Goal: Information Seeking & Learning: Find specific fact

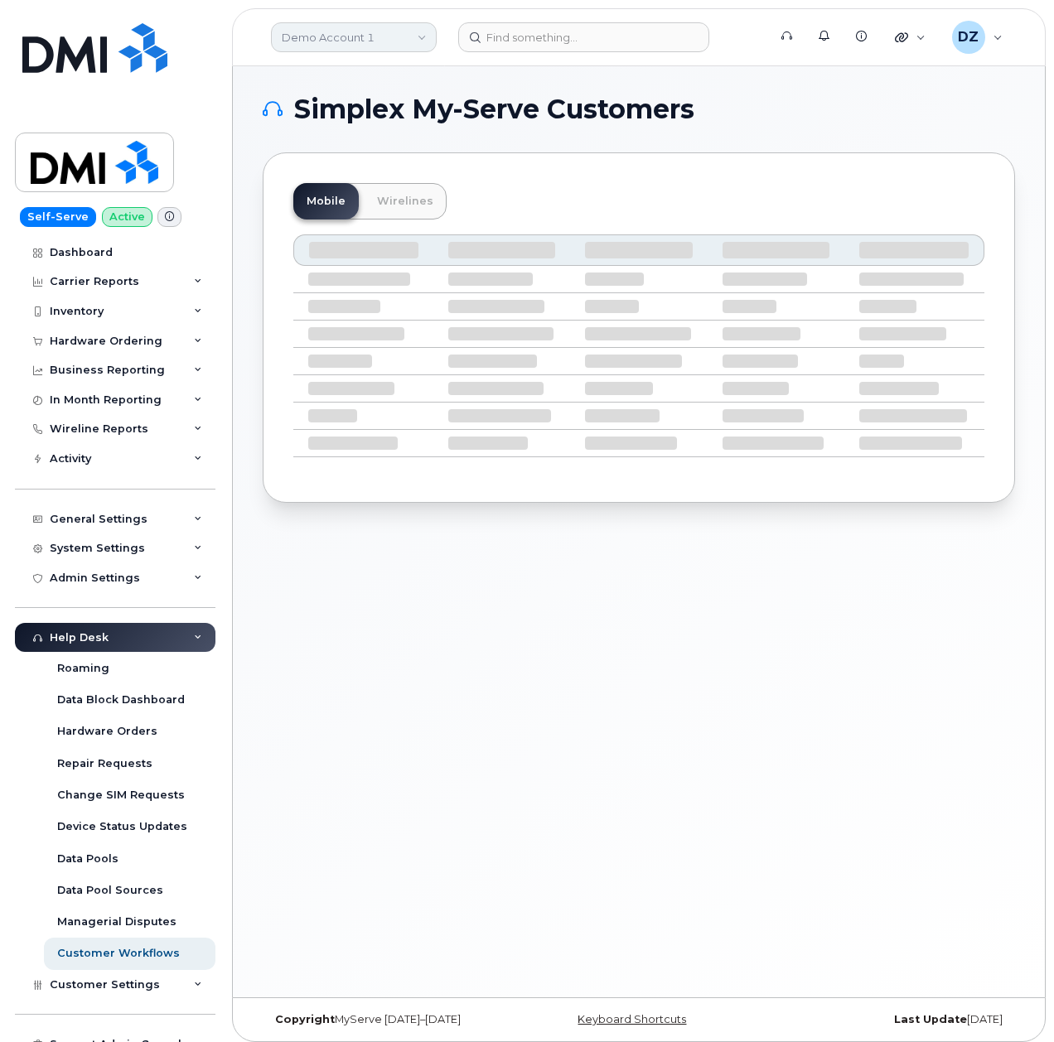
click at [372, 41] on link "Demo Account 1" at bounding box center [354, 37] width 166 height 30
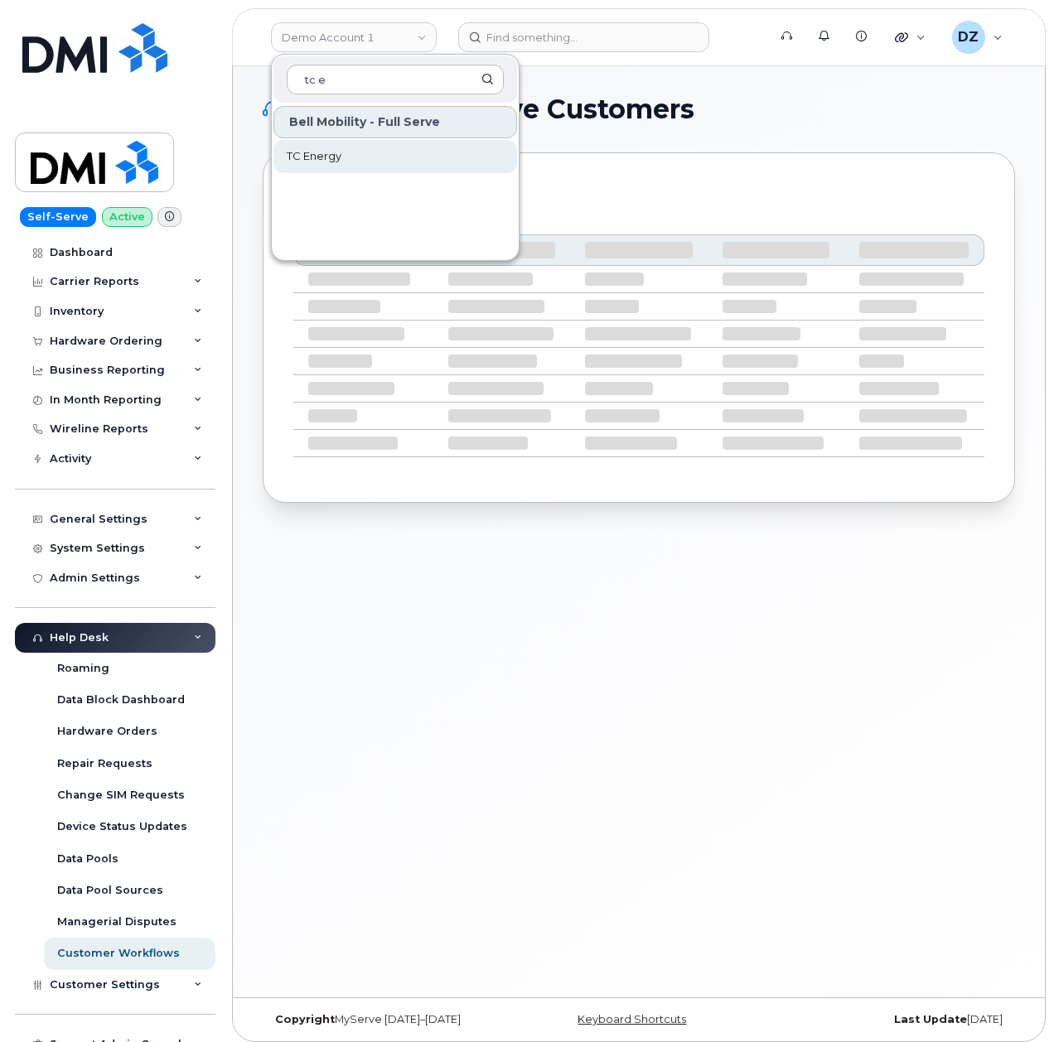
type input "tc e"
click at [323, 153] on span "TC Energy" at bounding box center [314, 156] width 55 height 17
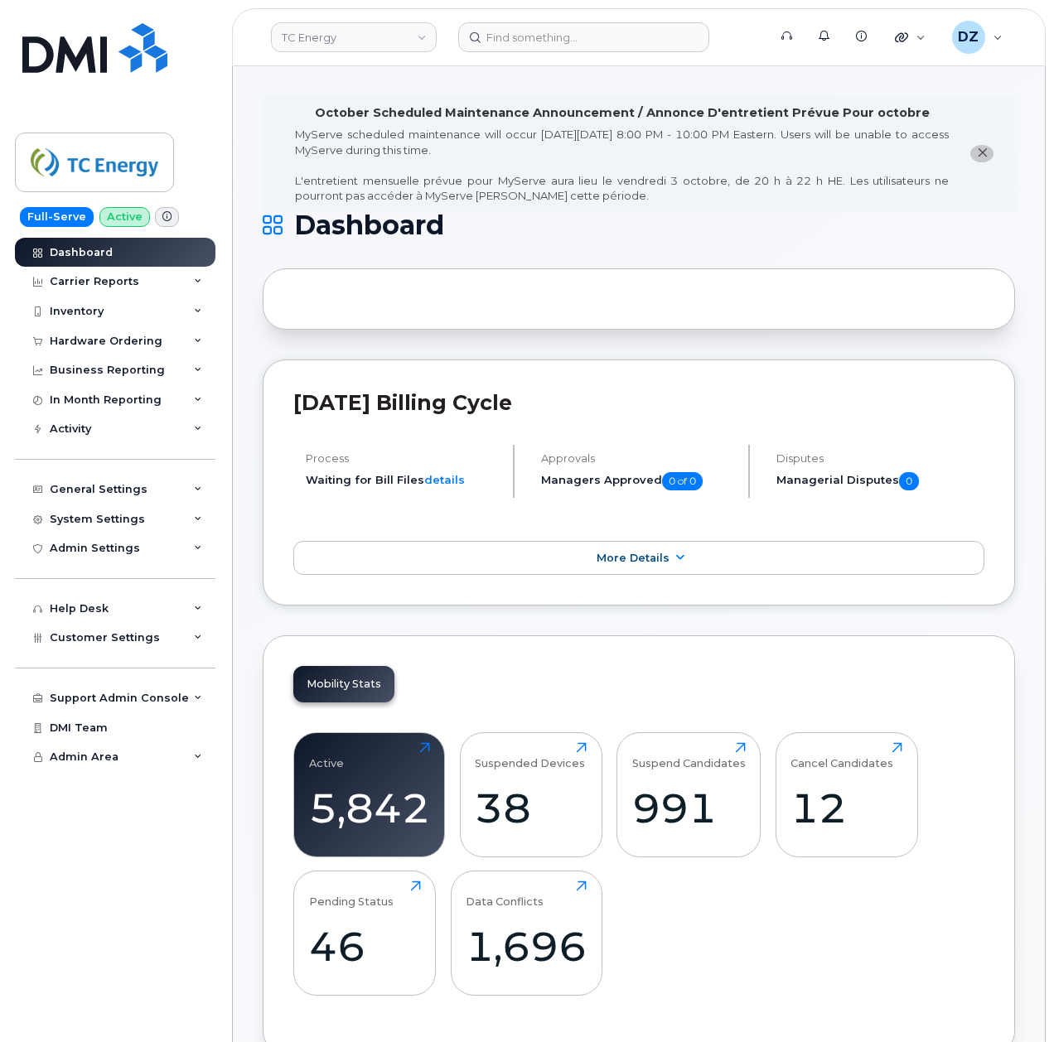
click at [142, 633] on span "Customer Settings" at bounding box center [105, 637] width 110 height 12
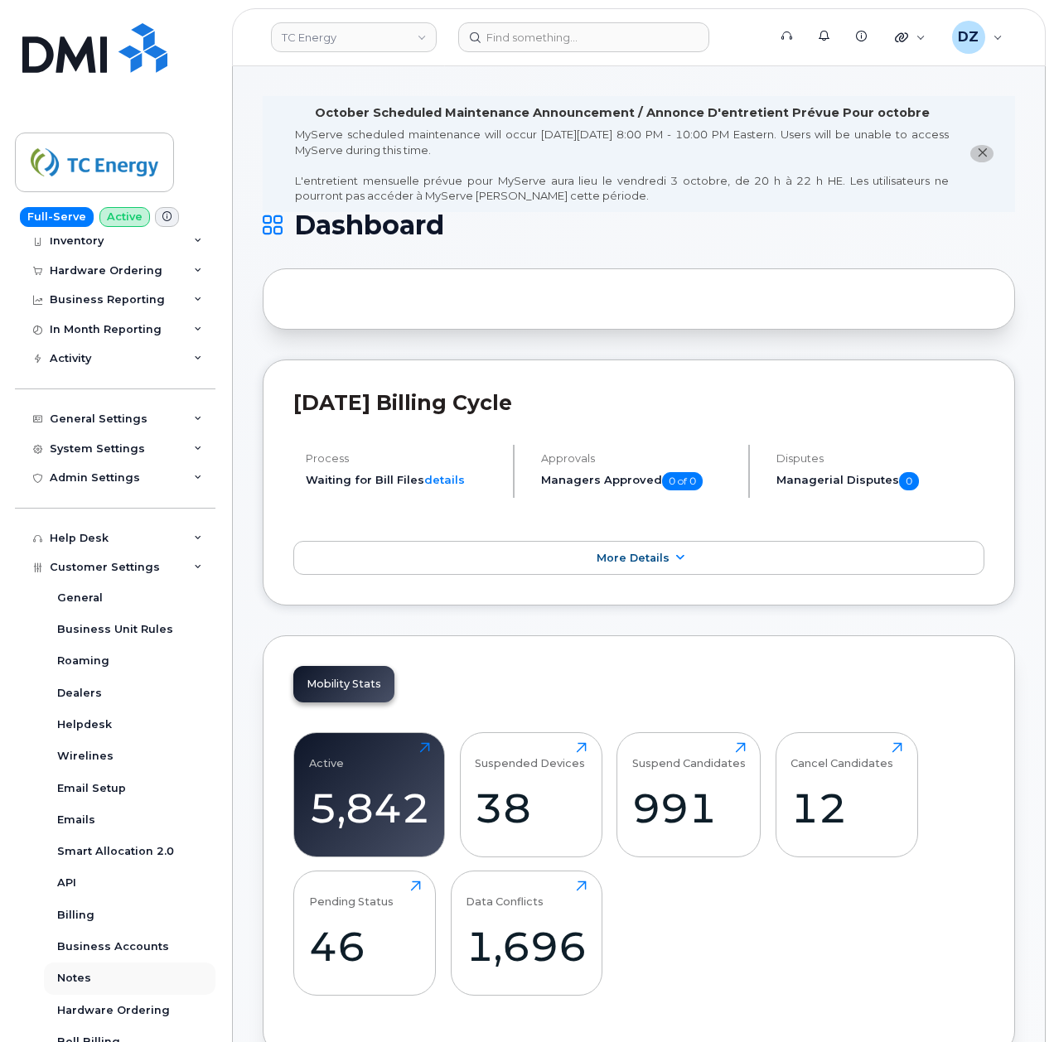
scroll to position [110, 0]
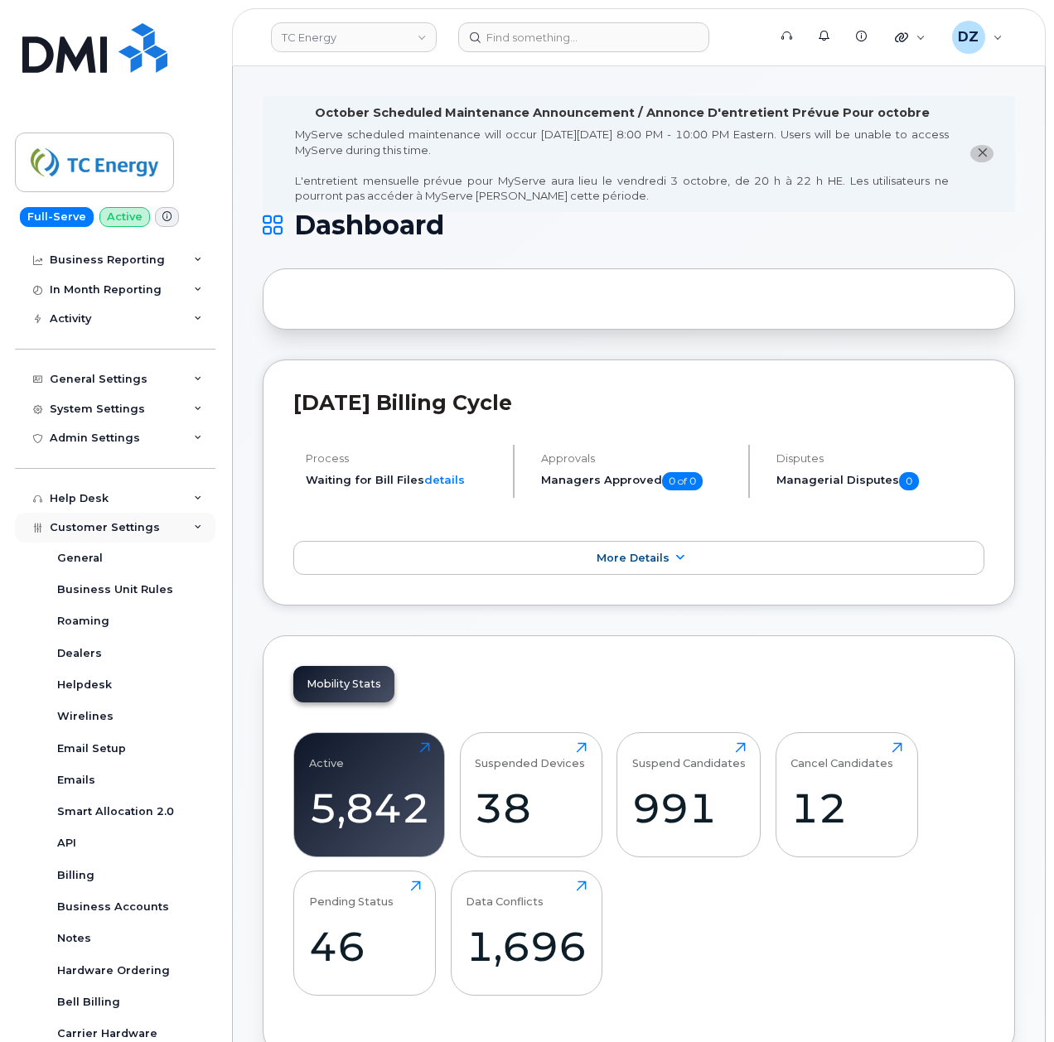
click at [174, 531] on div "Customer Settings" at bounding box center [115, 528] width 200 height 30
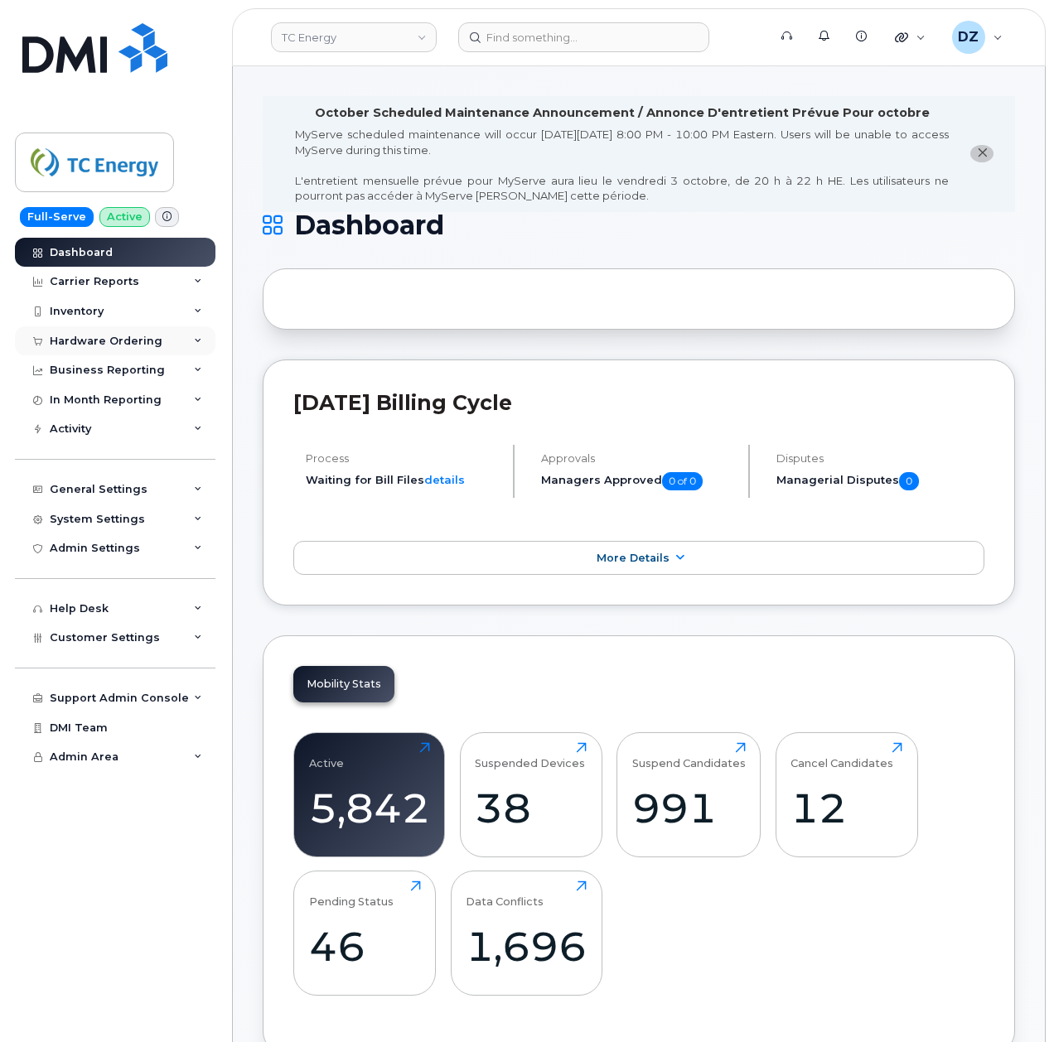
click at [152, 345] on div "Hardware Ordering" at bounding box center [106, 341] width 113 height 13
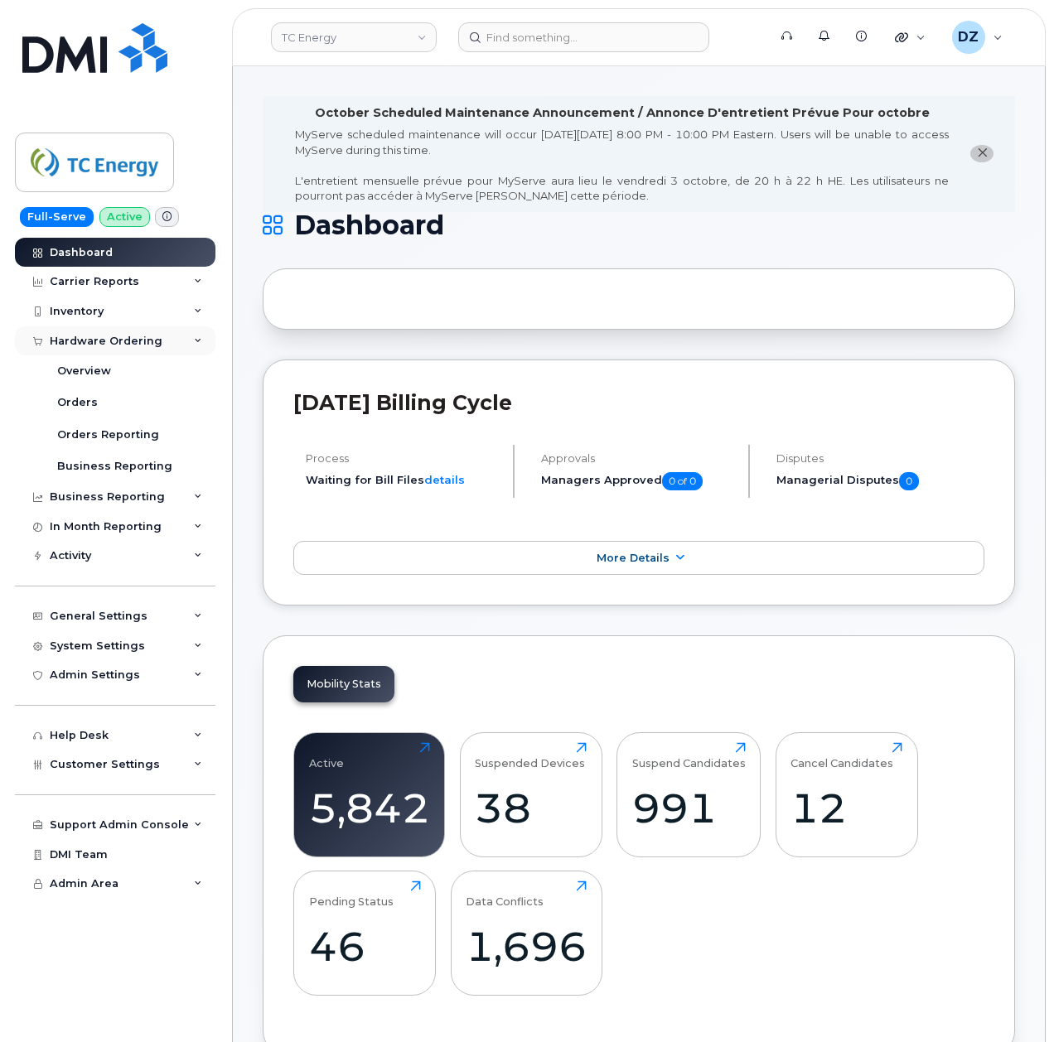
click at [146, 338] on div "Hardware Ordering" at bounding box center [106, 341] width 113 height 13
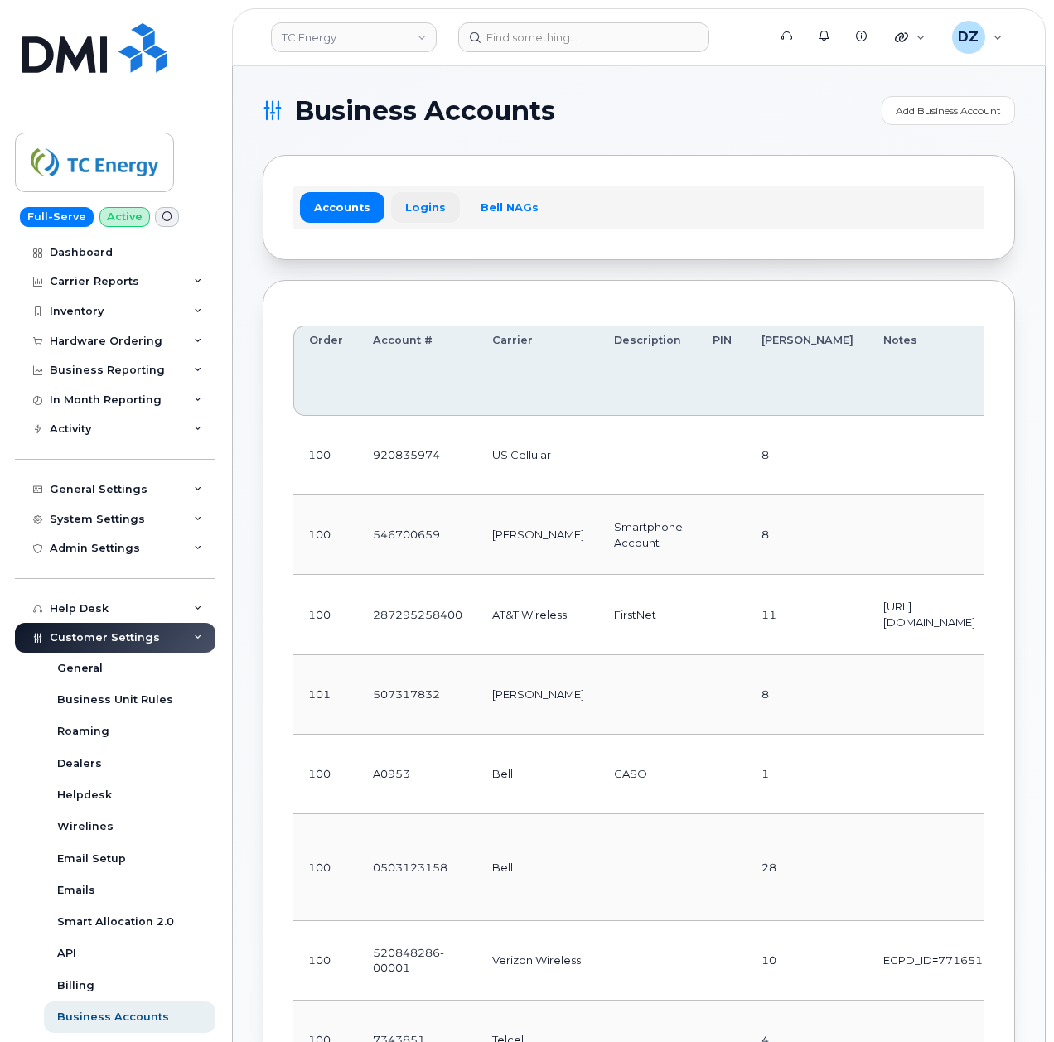
click at [409, 210] on link "Logins" at bounding box center [425, 207] width 69 height 30
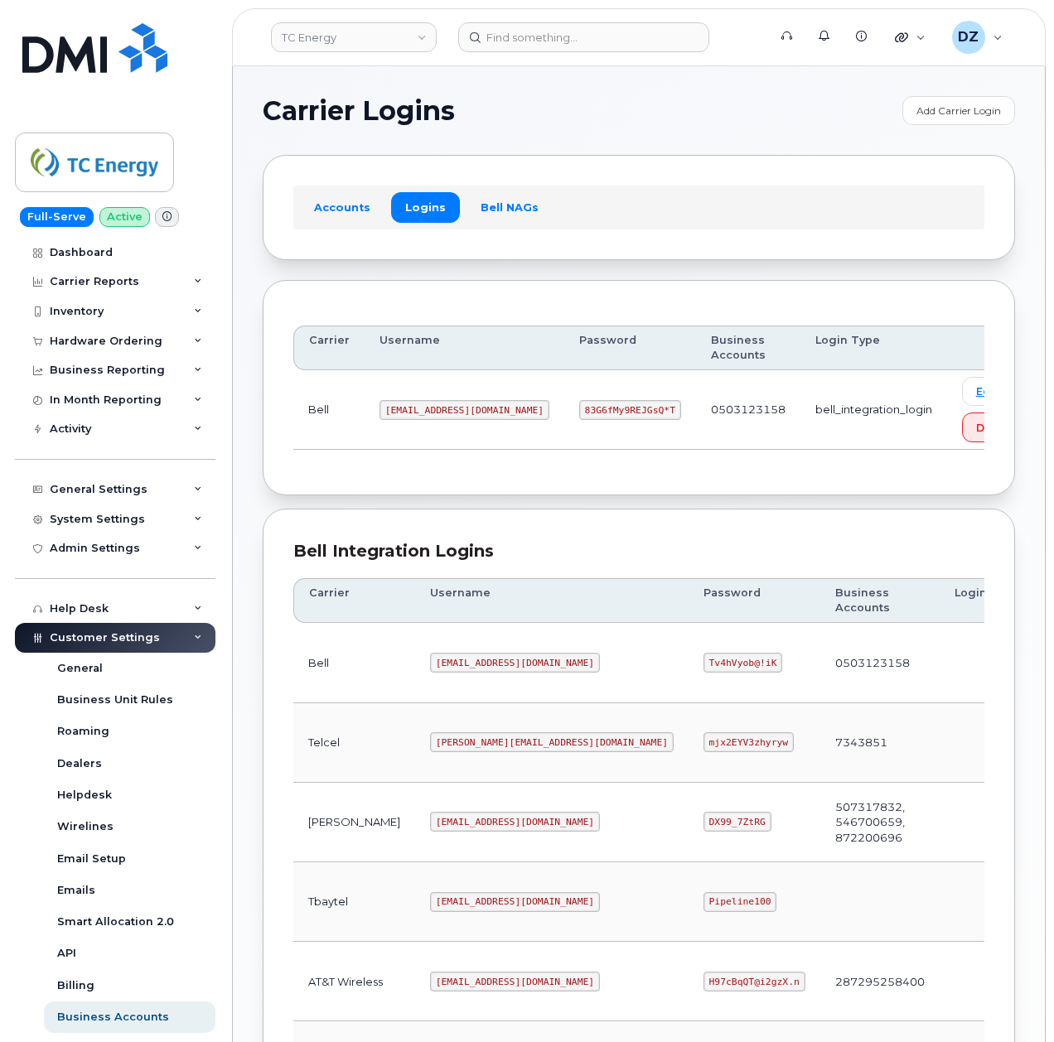
click at [260, 498] on div "Carrier Logins Add Carrier Login Accounts Logins Bell NAGs Carrier Username Pas…" at bounding box center [639, 747] width 812 height 1363
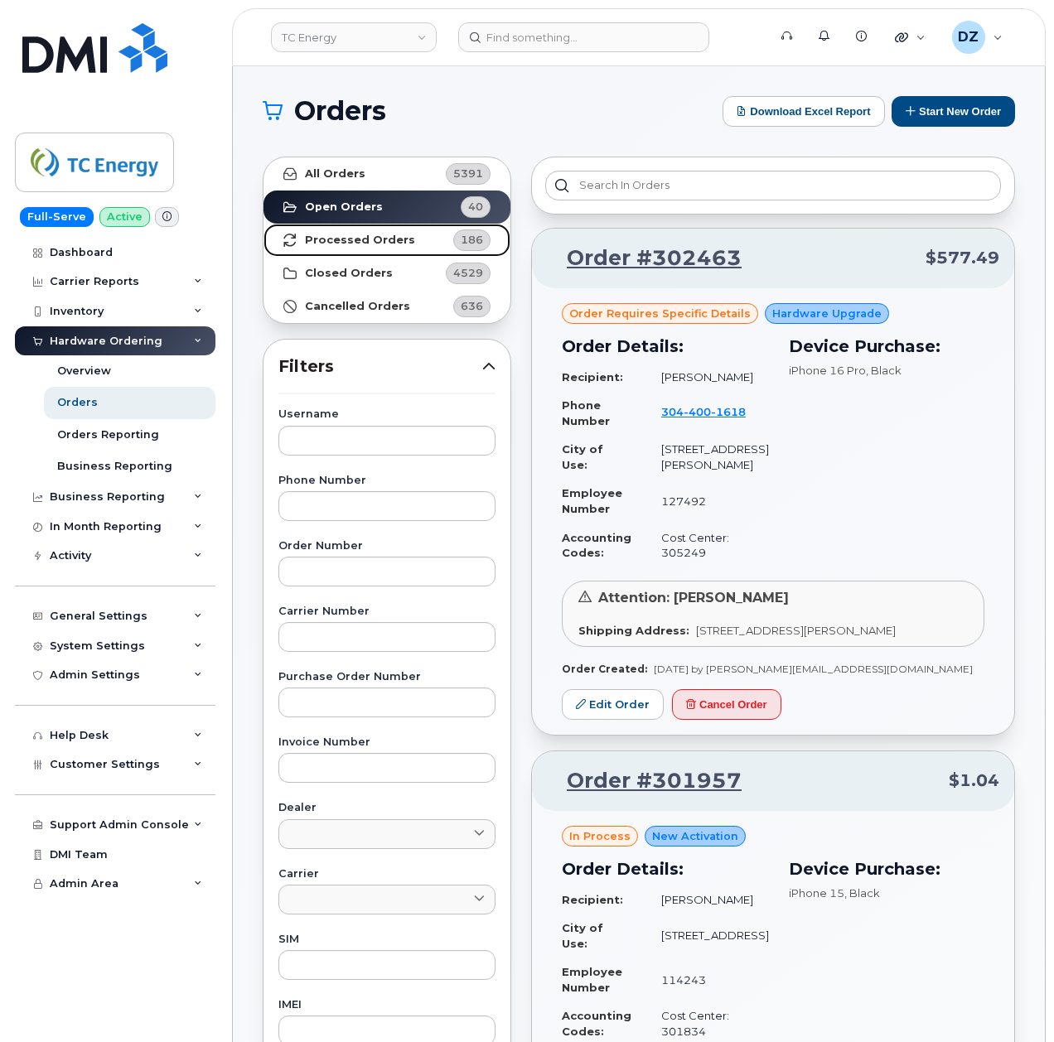
click at [399, 240] on strong "Processed Orders" at bounding box center [360, 240] width 110 height 13
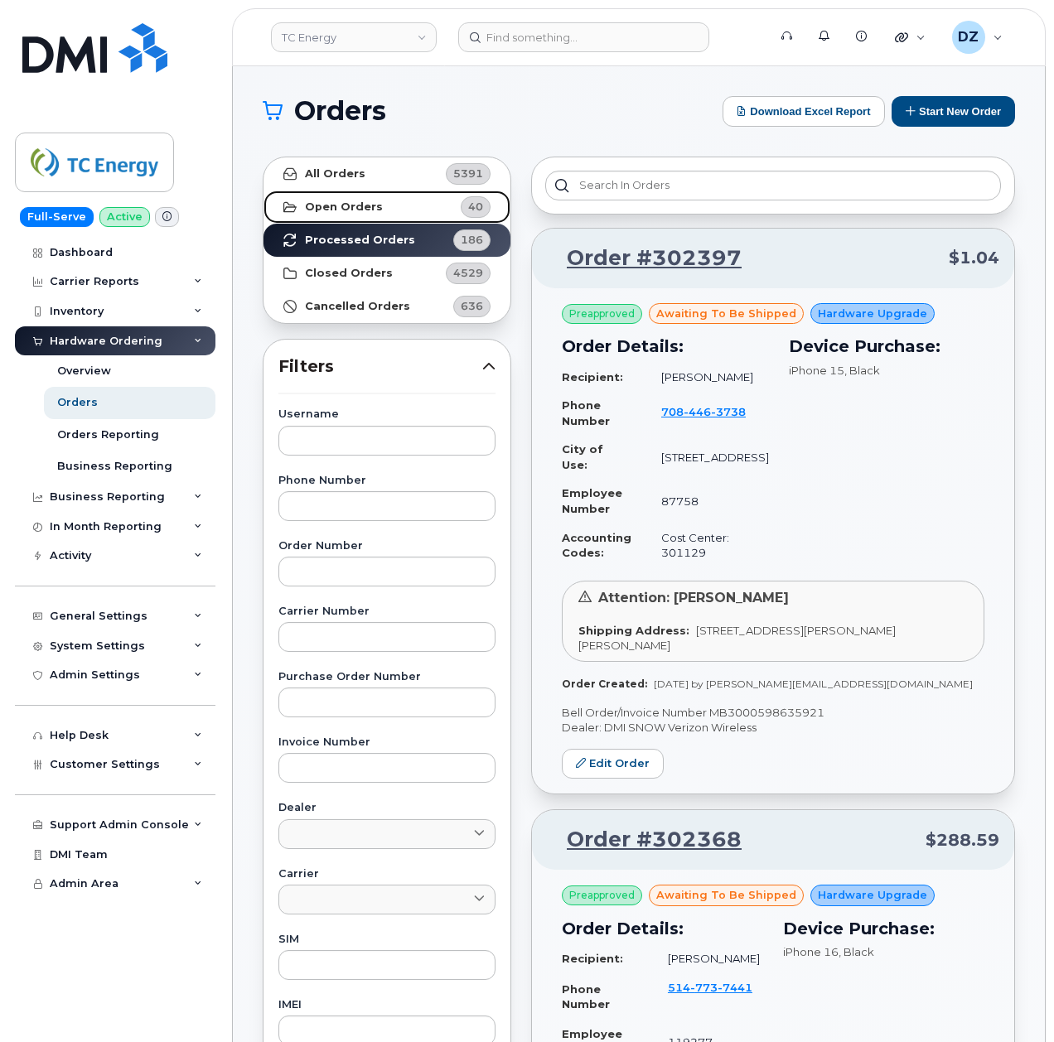
click at [383, 204] on link "Open Orders 40" at bounding box center [386, 207] width 247 height 33
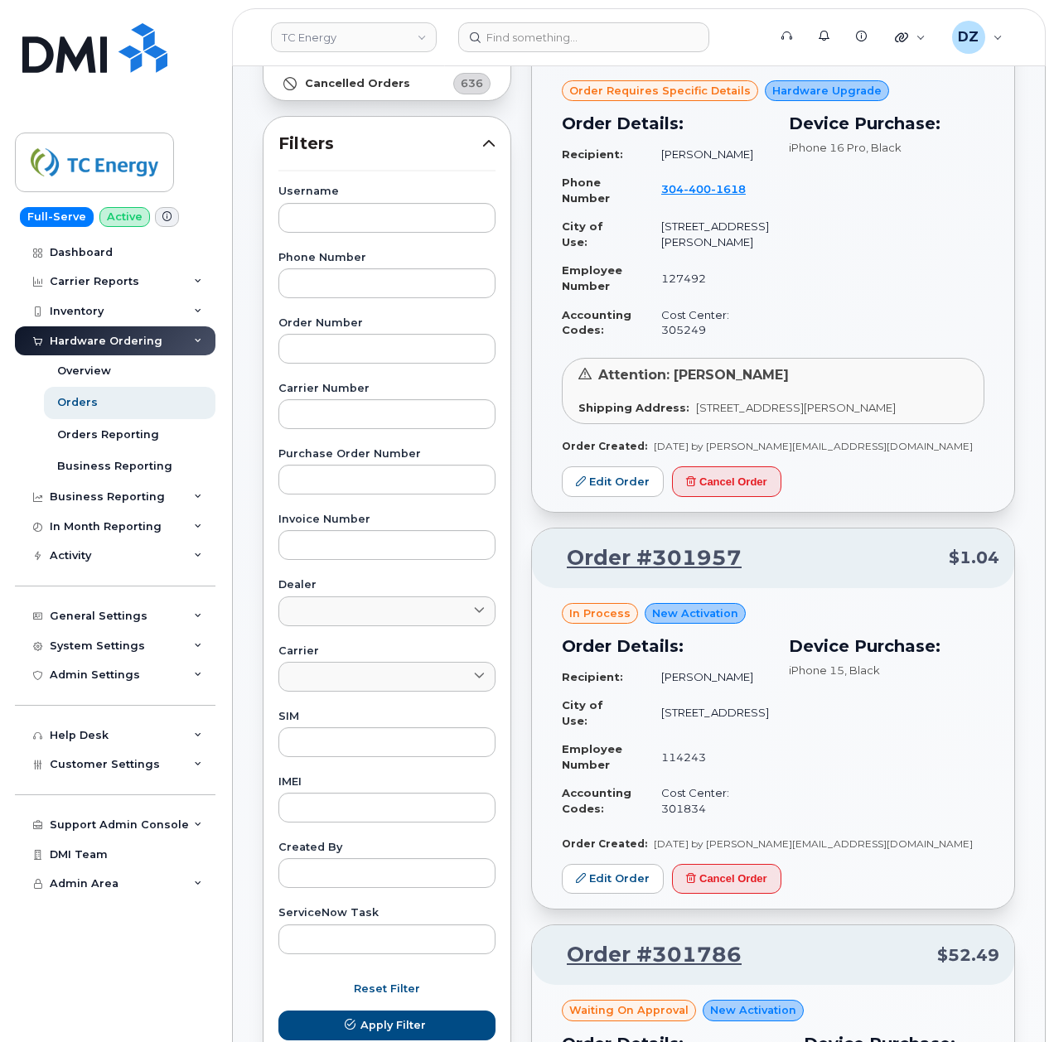
scroll to position [220, 0]
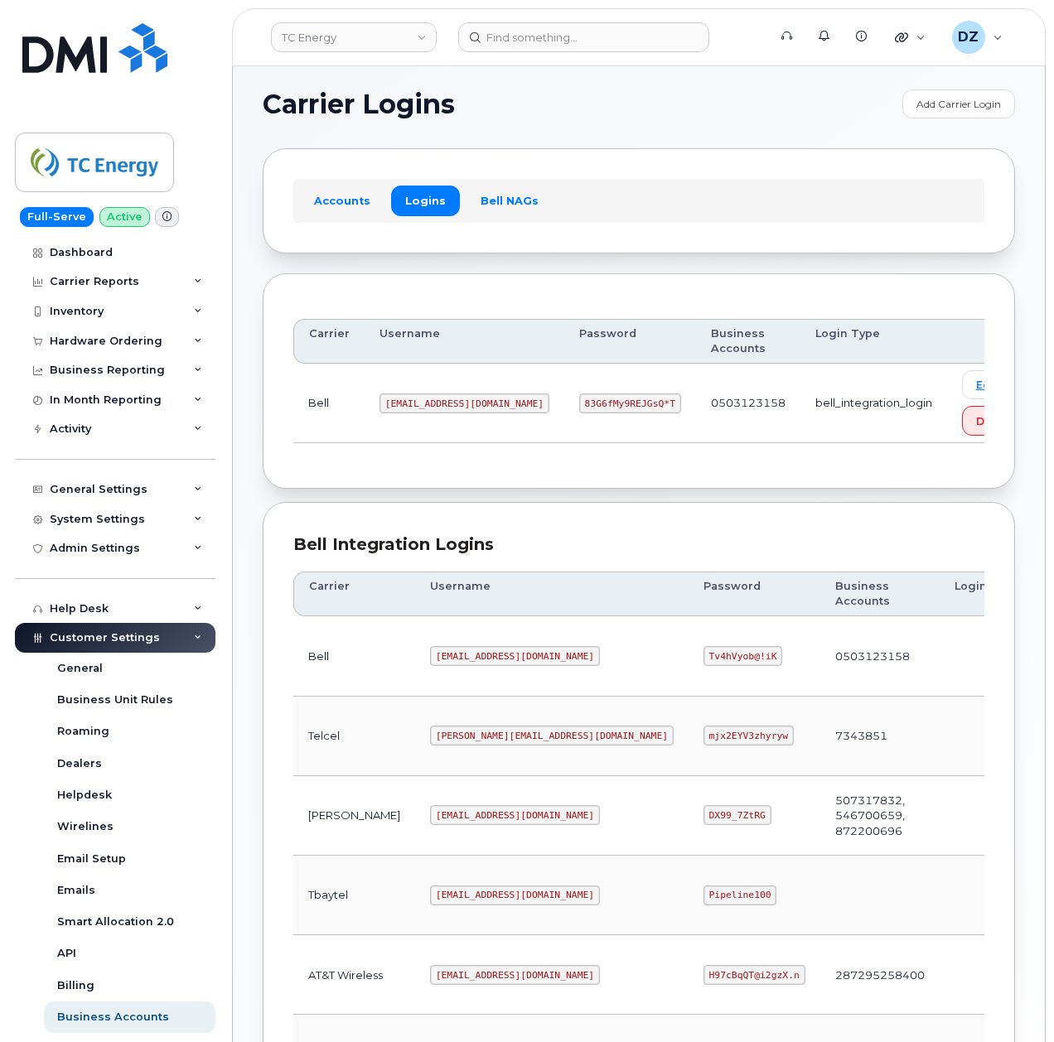
scroll to position [331, 0]
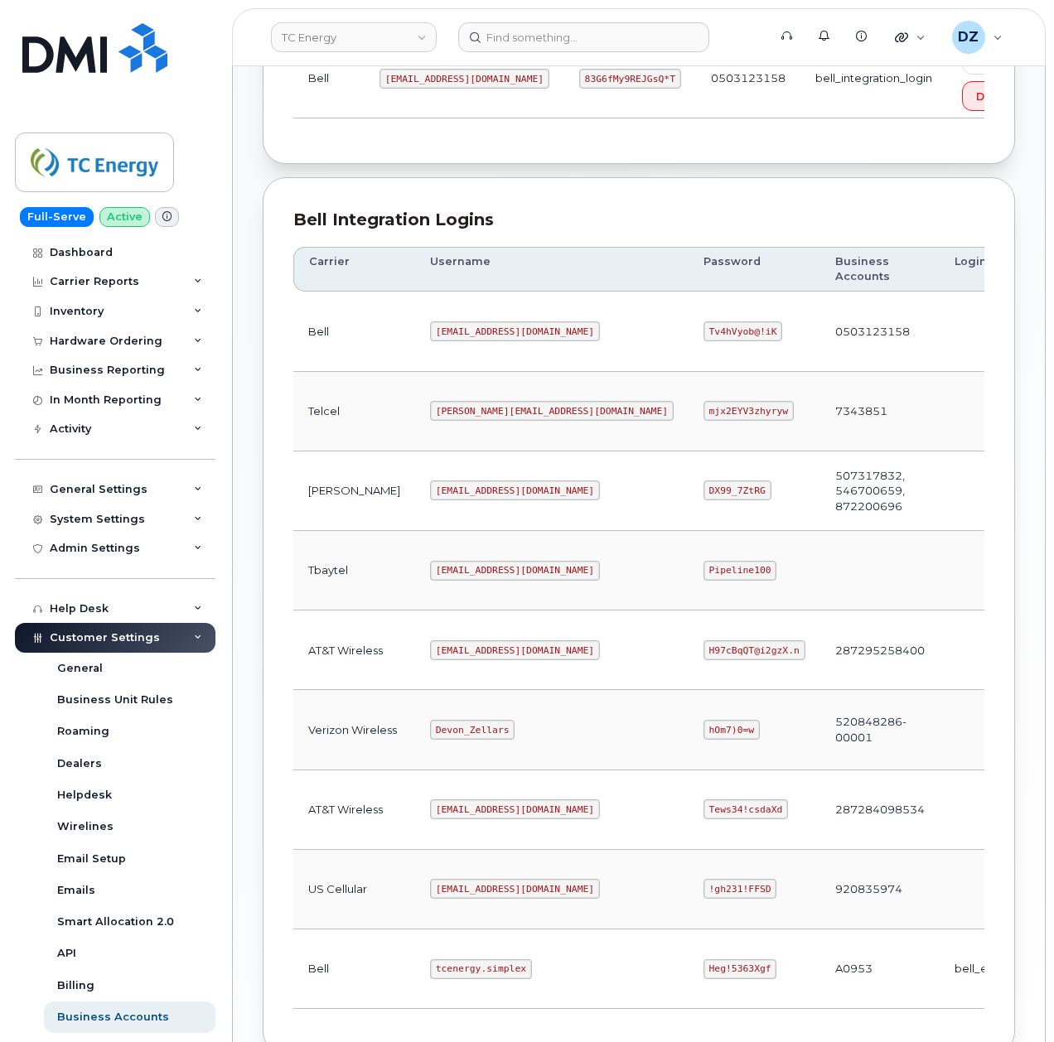
click at [430, 660] on code "[EMAIL_ADDRESS][DOMAIN_NAME]" at bounding box center [515, 650] width 170 height 20
click at [479, 660] on code "tcenergy@myserve.ca" at bounding box center [515, 650] width 170 height 20
copy code "tcenergy@myserve.ca"
drag, startPoint x: 601, startPoint y: 660, endPoint x: 620, endPoint y: 660, distance: 19.1
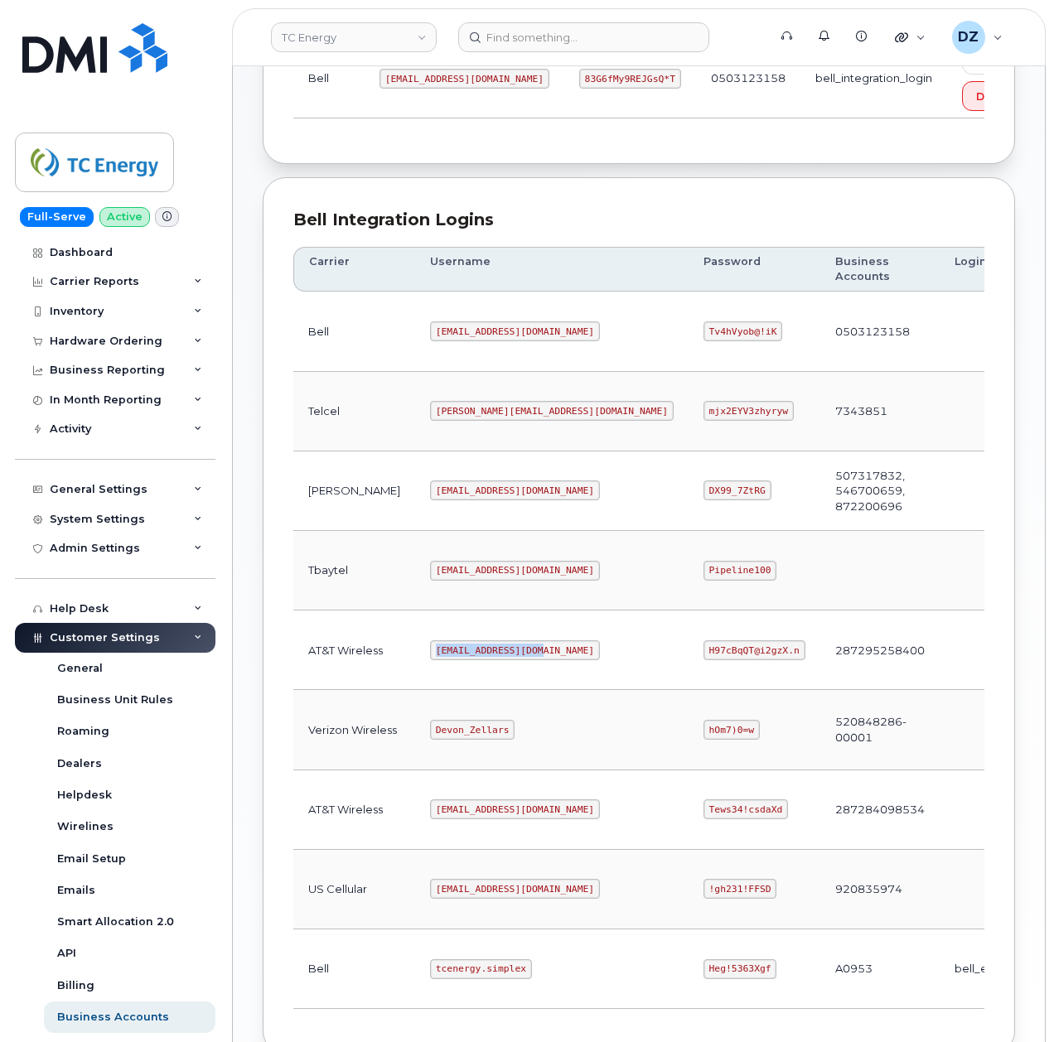
click at [703, 660] on code "H97cBqQT@i2gzX.n" at bounding box center [754, 650] width 102 height 20
click at [703, 658] on code "H97cBqQT@i2gzX.n" at bounding box center [754, 650] width 102 height 20
copy code "H97cBqQT@i2gzX.n"
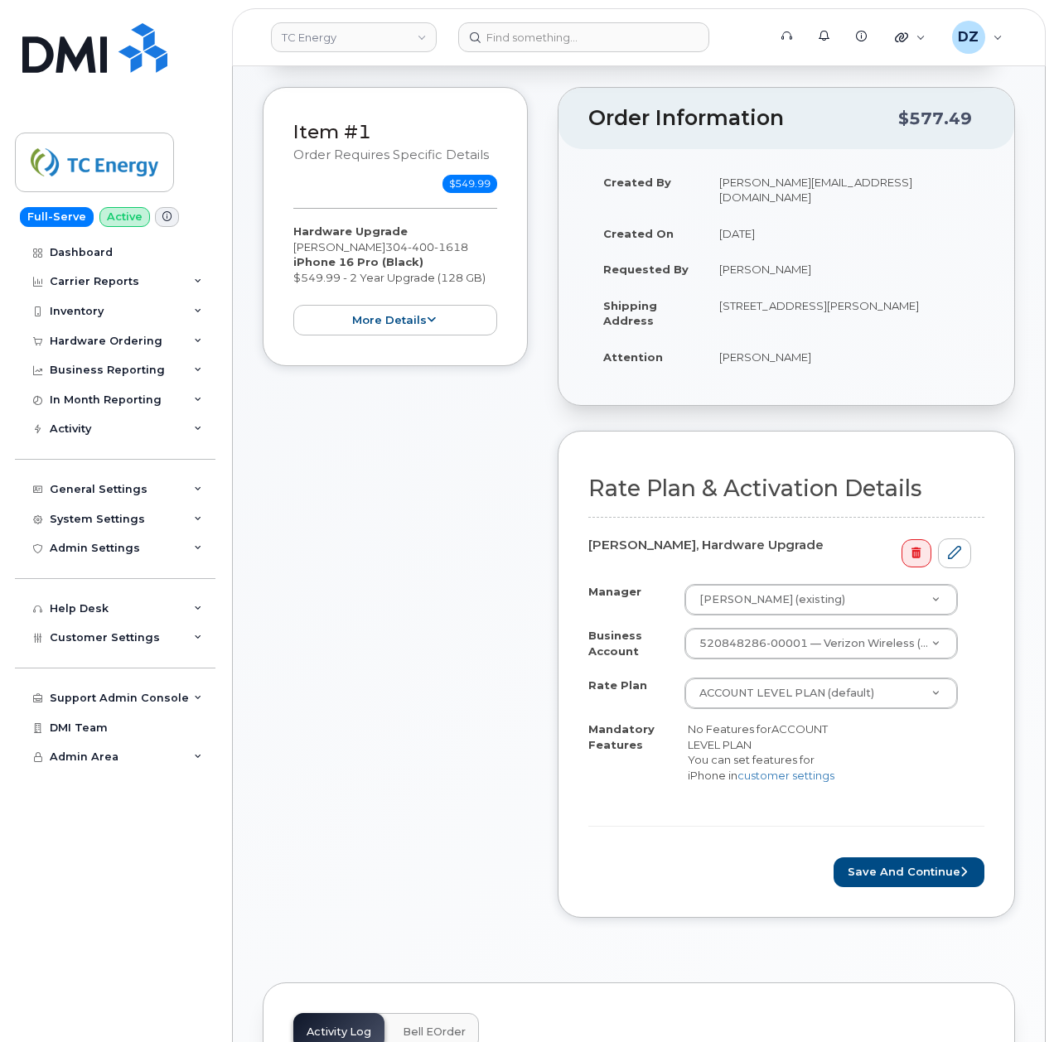
scroll to position [331, 0]
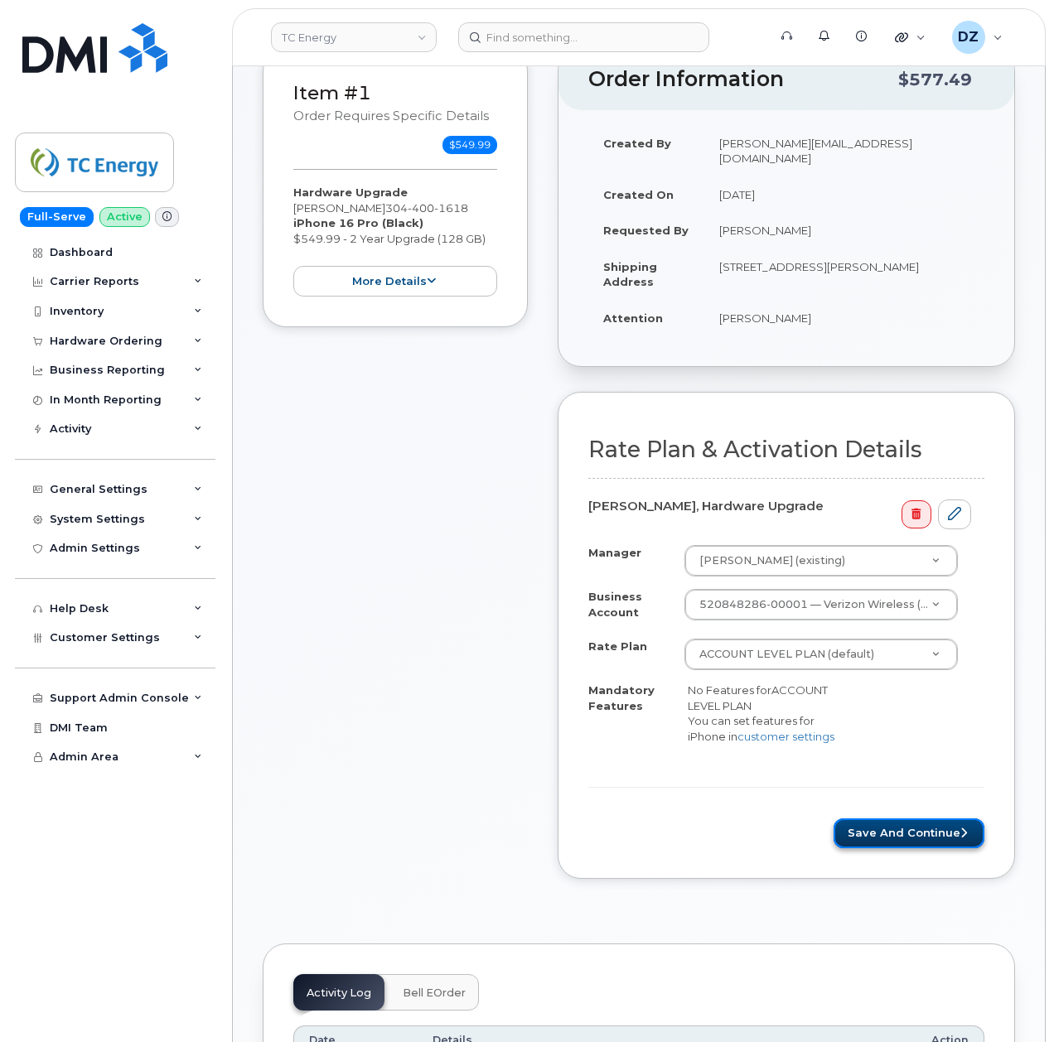
click at [902, 823] on button "Save and Continue" at bounding box center [908, 833] width 151 height 31
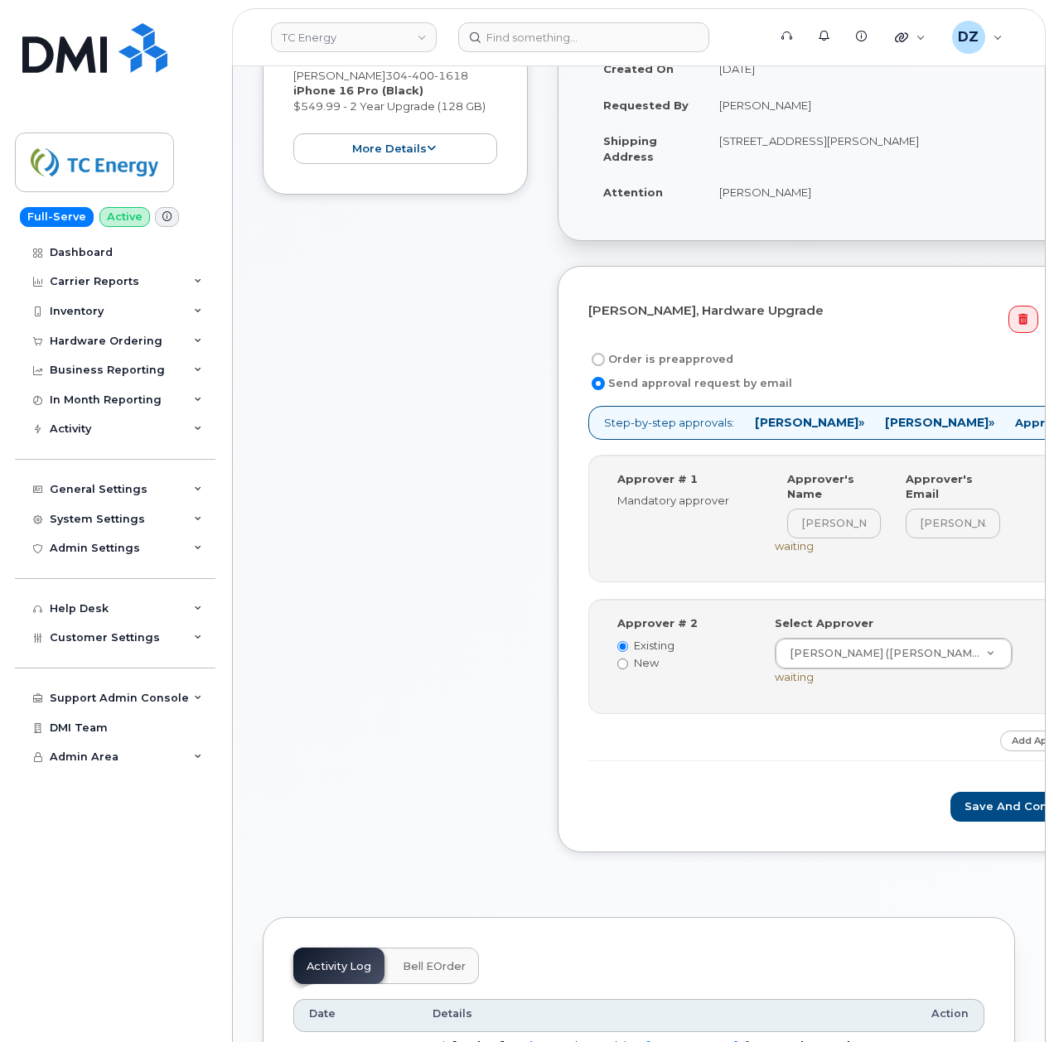
scroll to position [110, 0]
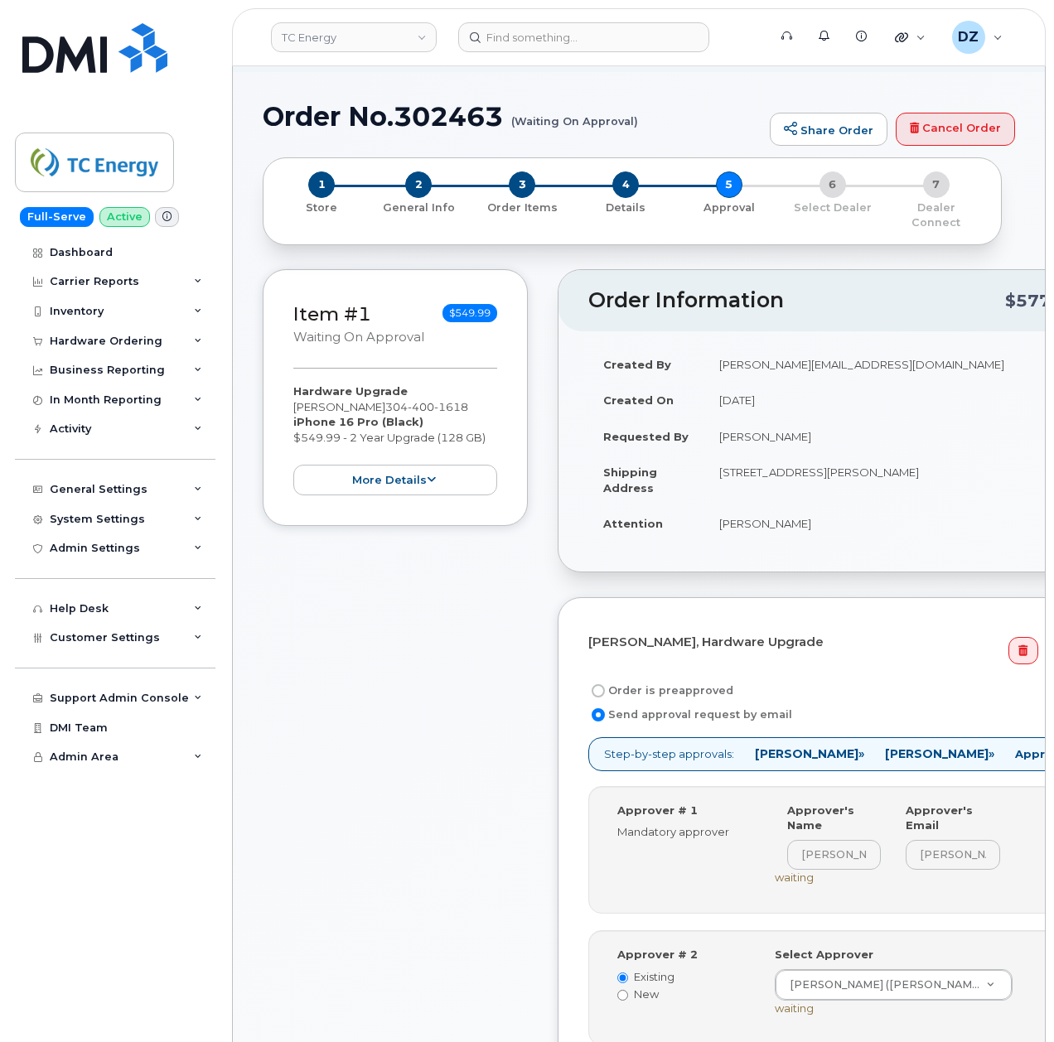
click at [726, 508] on td "[PERSON_NAME]" at bounding box center [897, 523] width 387 height 36
drag, startPoint x: 726, startPoint y: 508, endPoint x: 734, endPoint y: 509, distance: 8.3
click at [727, 507] on td "[PERSON_NAME]" at bounding box center [897, 523] width 387 height 36
click at [766, 505] on td "[PERSON_NAME]" at bounding box center [897, 523] width 387 height 36
copy td "[PERSON_NAME]"
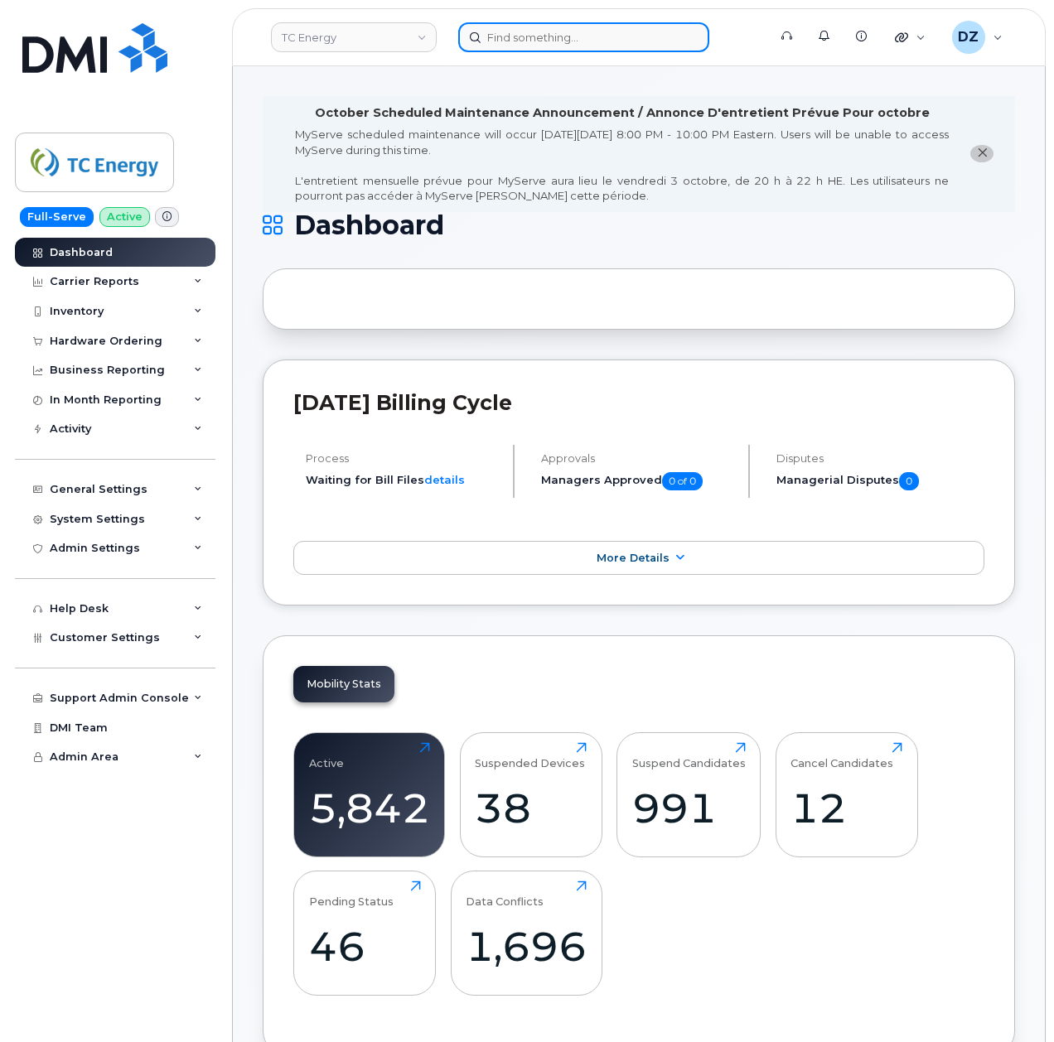
click at [515, 47] on input at bounding box center [583, 37] width 251 height 30
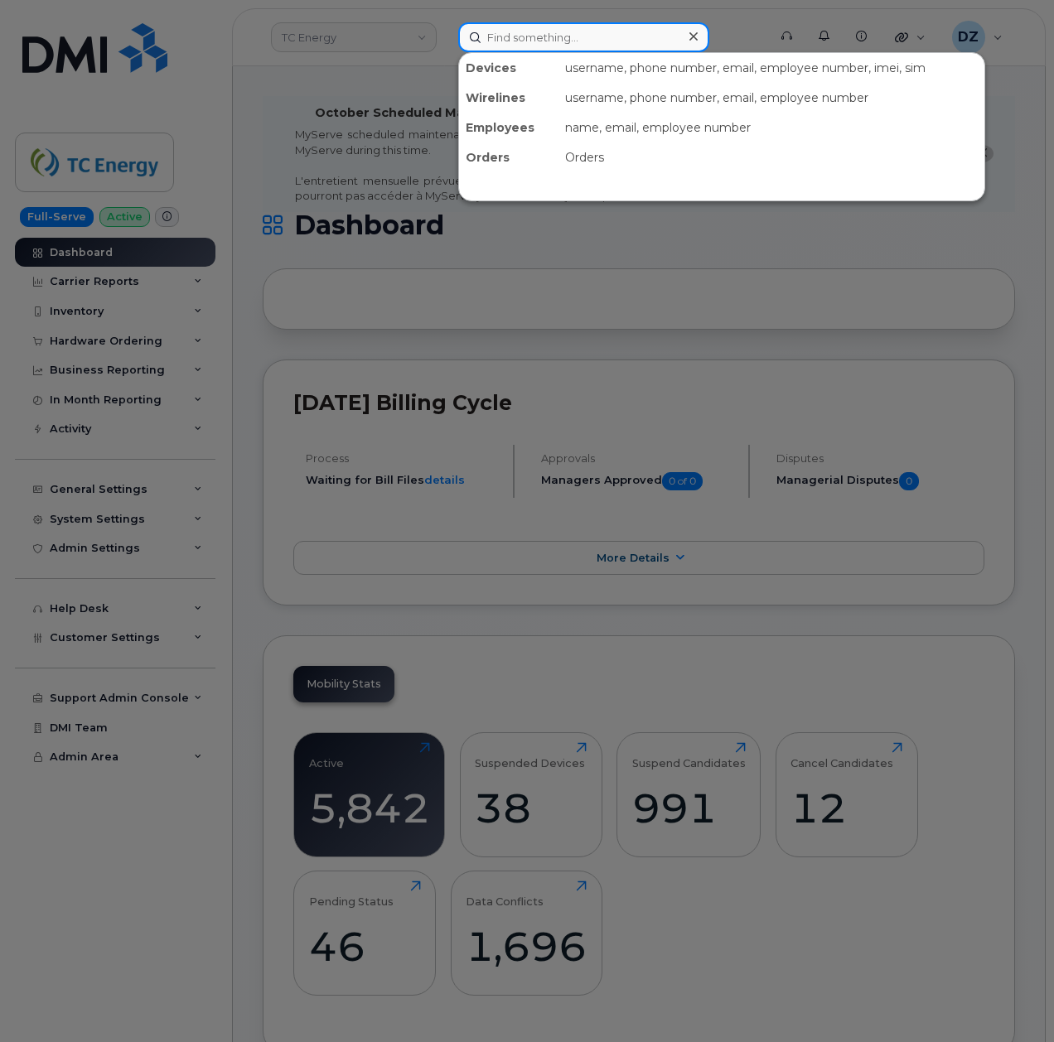
paste input "jesse matheny"
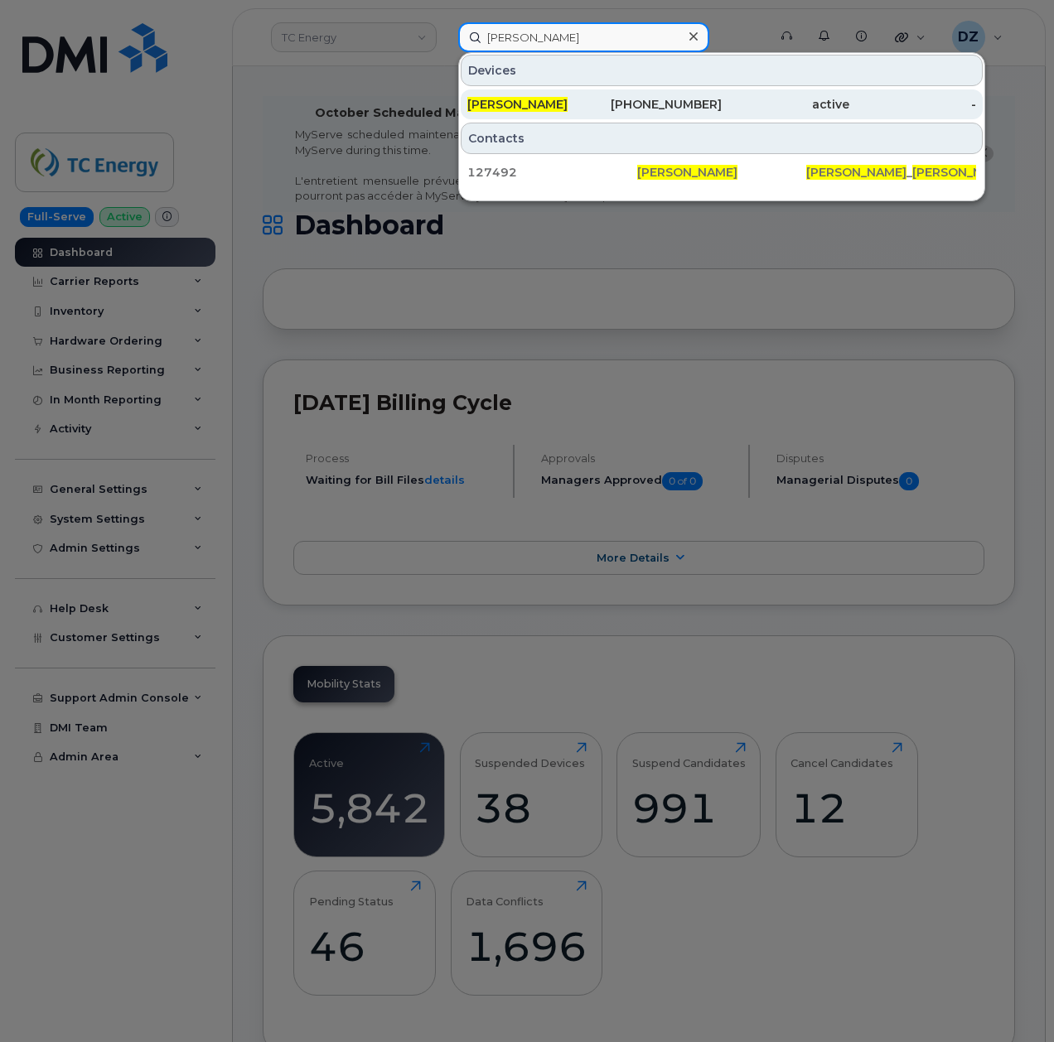
type input "jesse matheny"
click at [595, 101] on div "304-400-1618" at bounding box center [659, 104] width 128 height 17
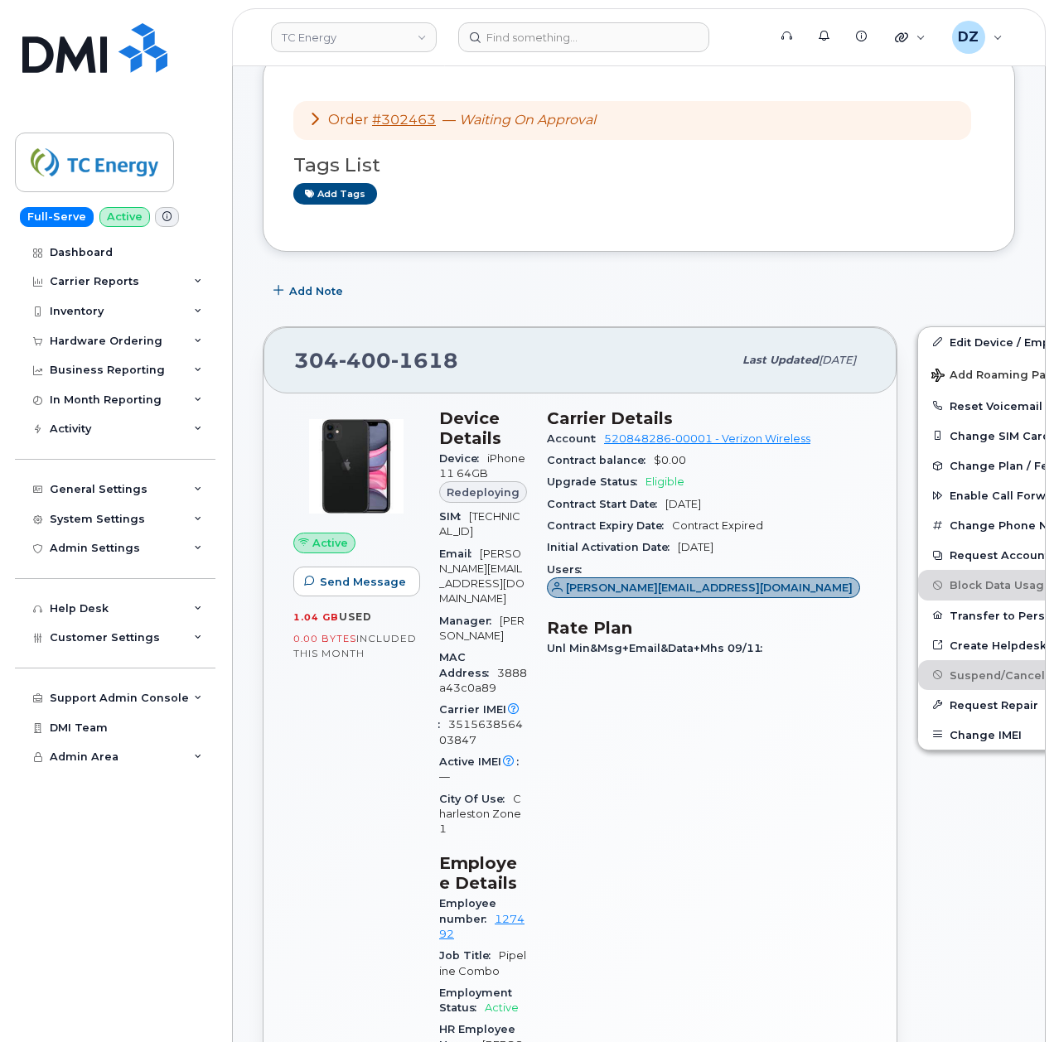
scroll to position [220, 0]
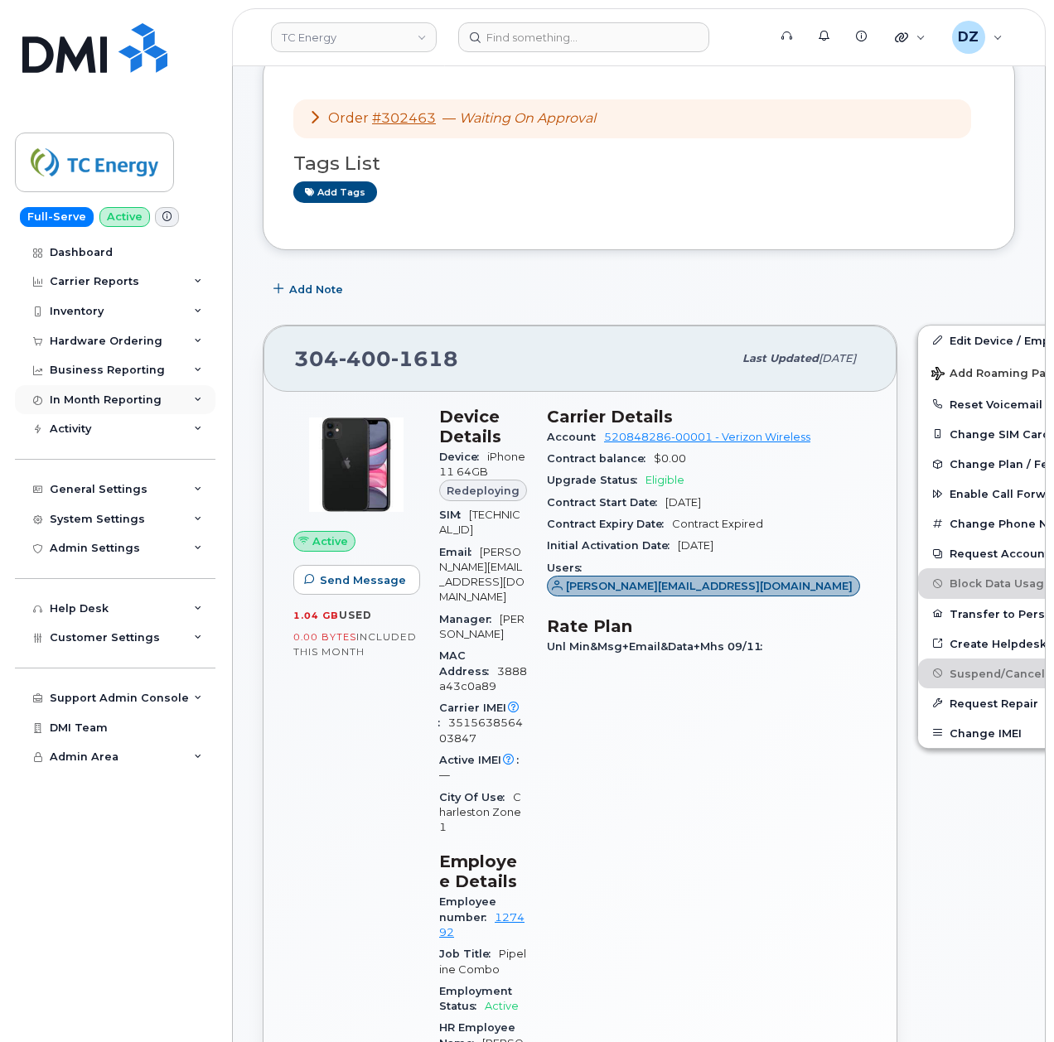
click at [171, 398] on div "In Month Reporting" at bounding box center [115, 400] width 200 height 30
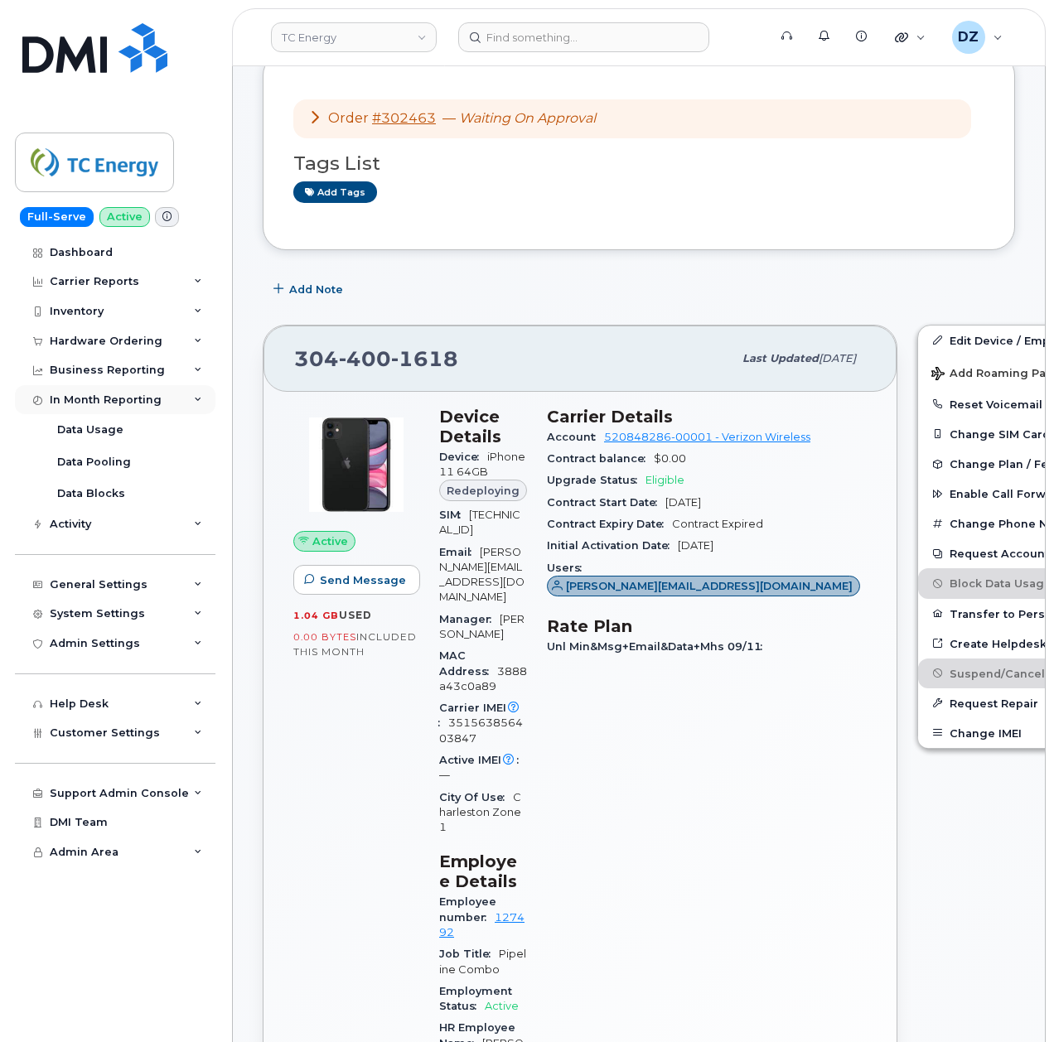
click at [171, 398] on div "In Month Reporting" at bounding box center [115, 400] width 200 height 30
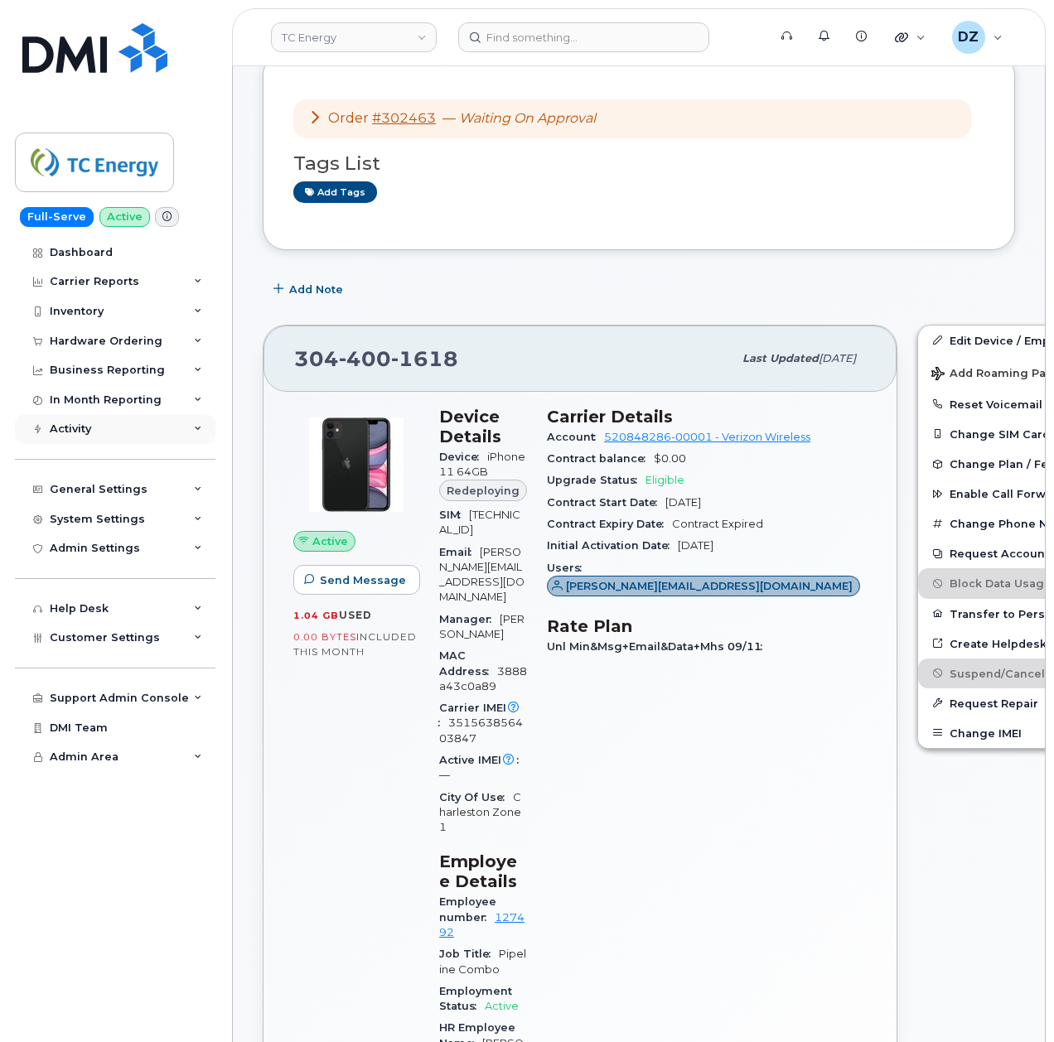
click at [163, 442] on div "Activity" at bounding box center [115, 429] width 200 height 30
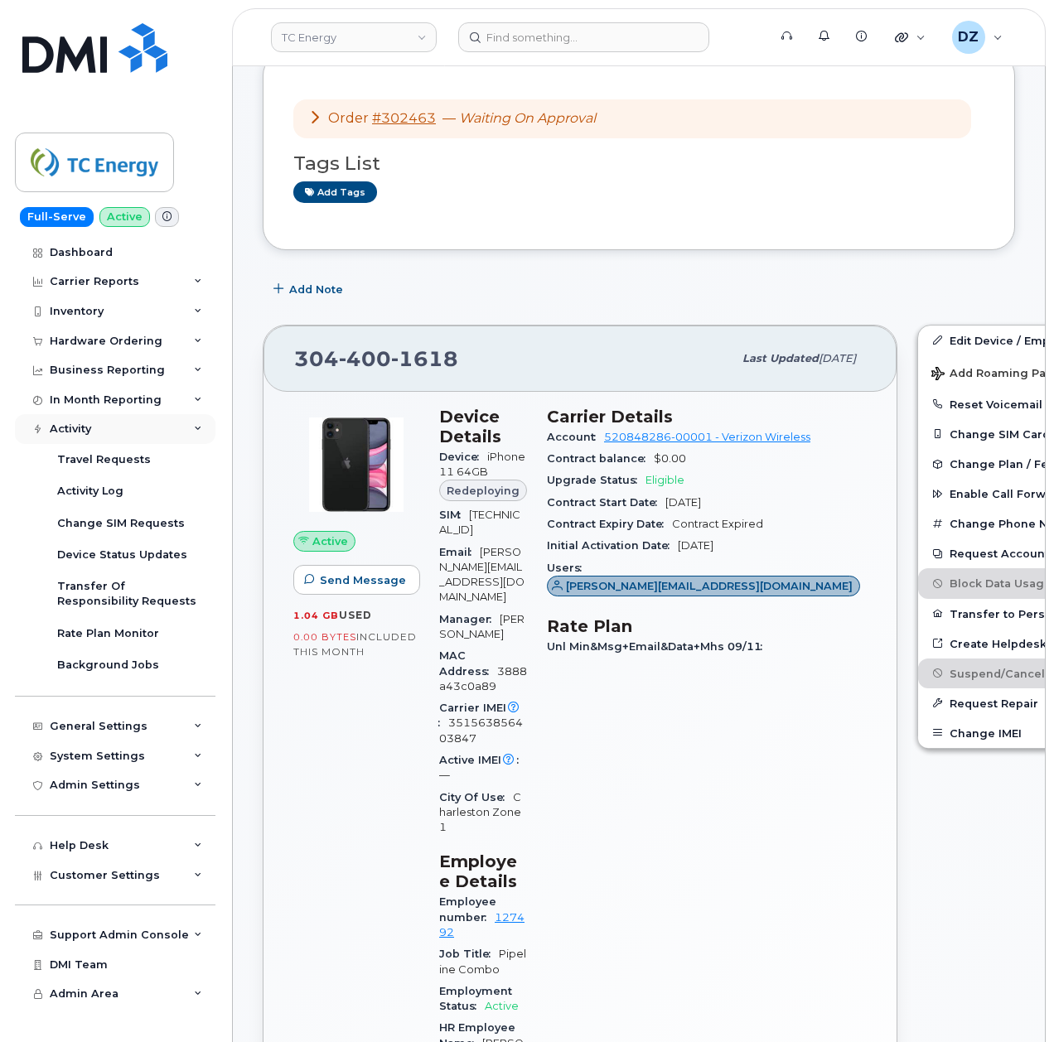
click at [169, 429] on div "Activity" at bounding box center [115, 429] width 200 height 30
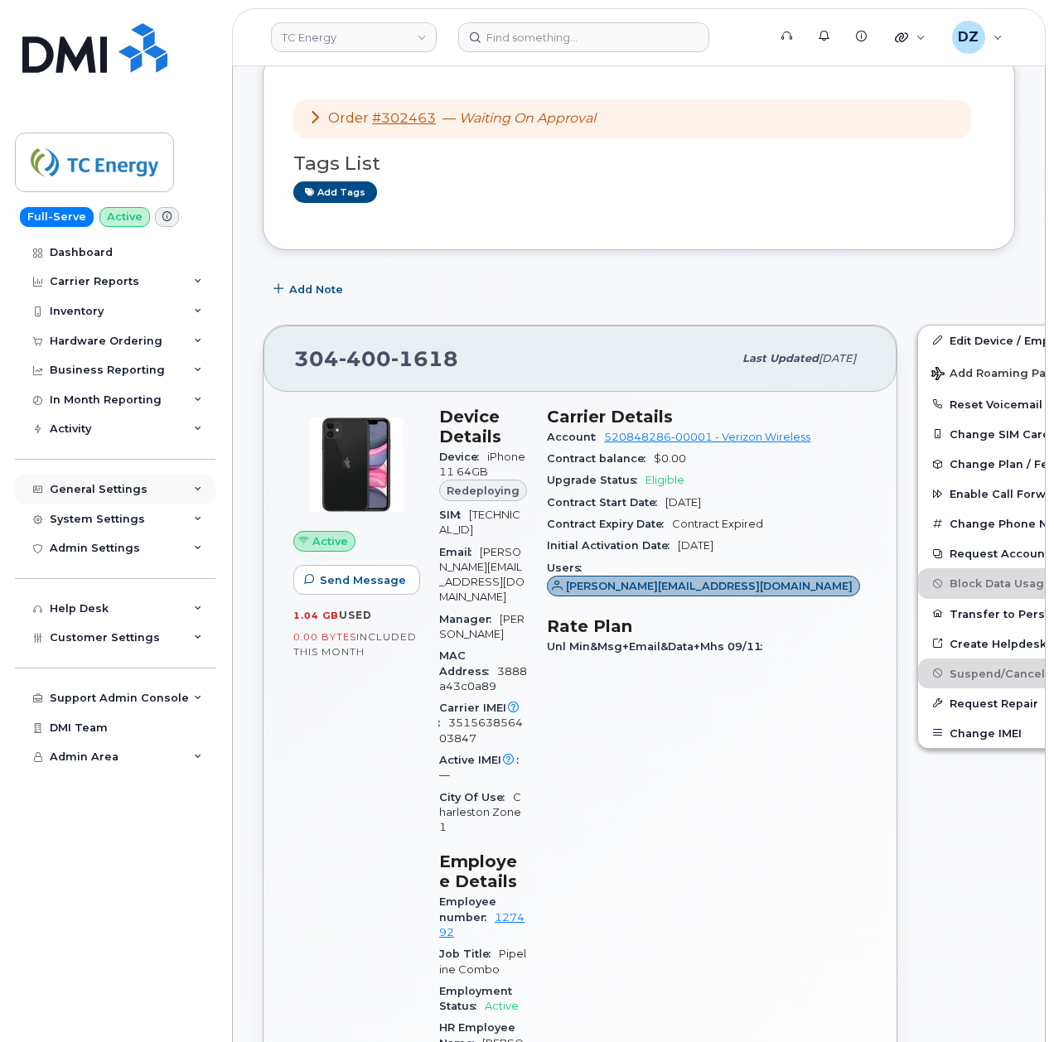
click at [187, 492] on div "General Settings" at bounding box center [115, 490] width 200 height 30
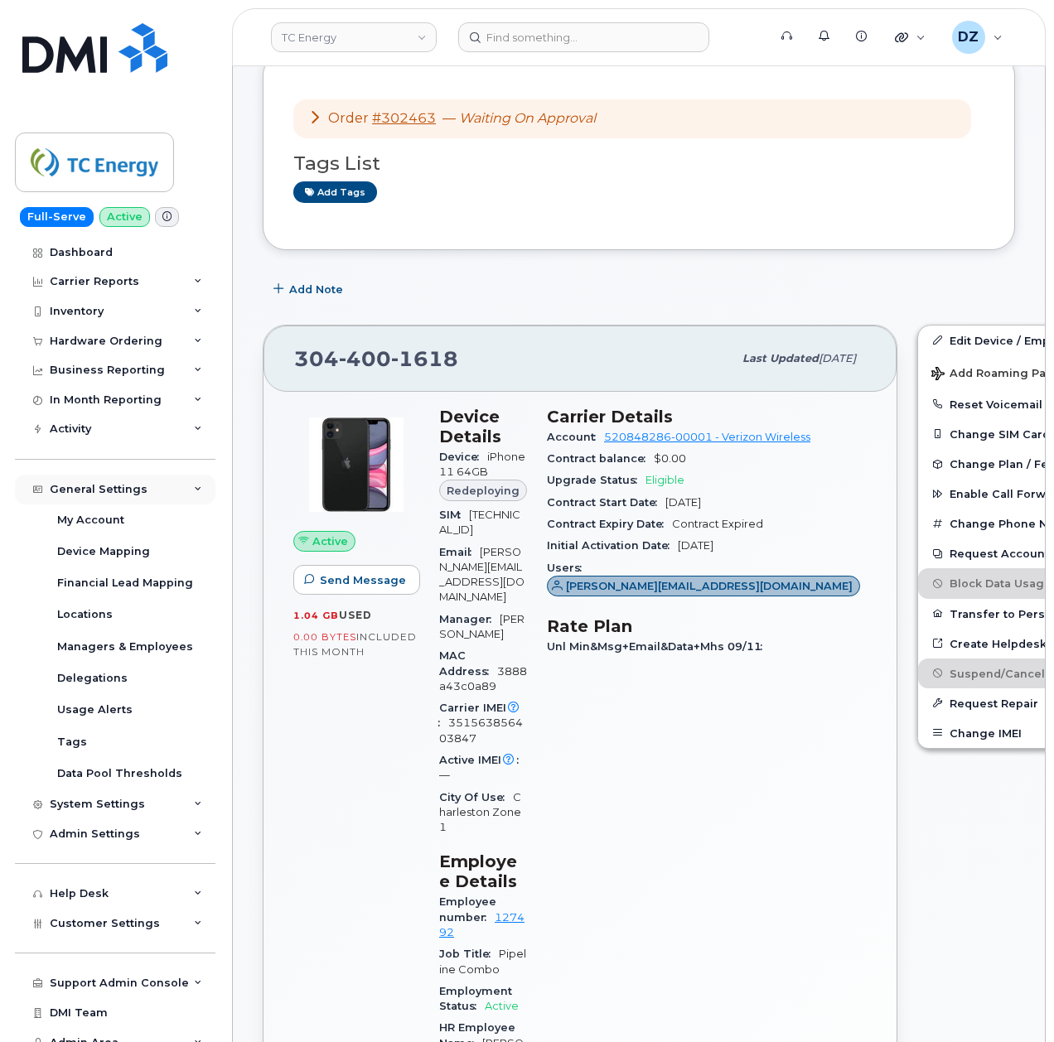
click at [164, 488] on div "General Settings" at bounding box center [115, 490] width 200 height 30
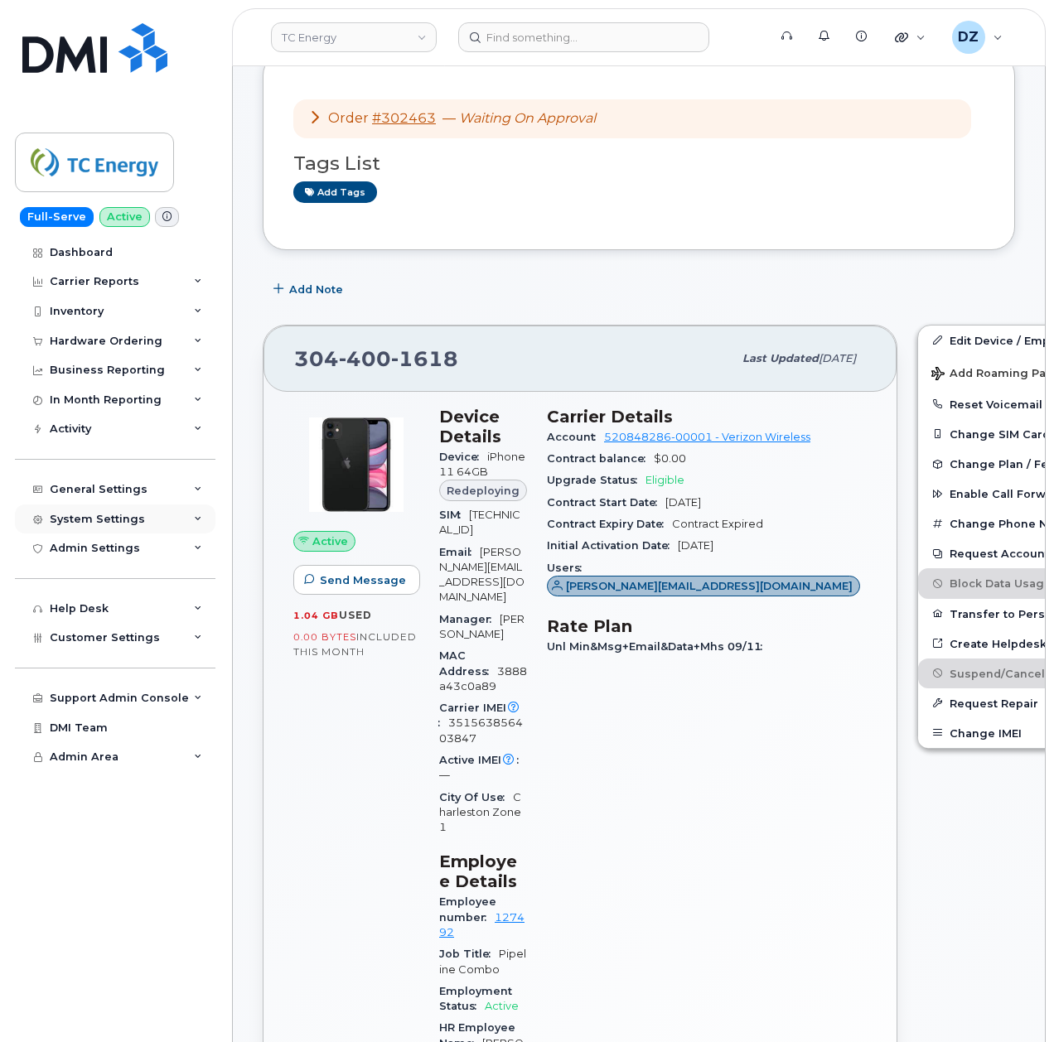
click at [159, 525] on div "System Settings" at bounding box center [115, 519] width 200 height 30
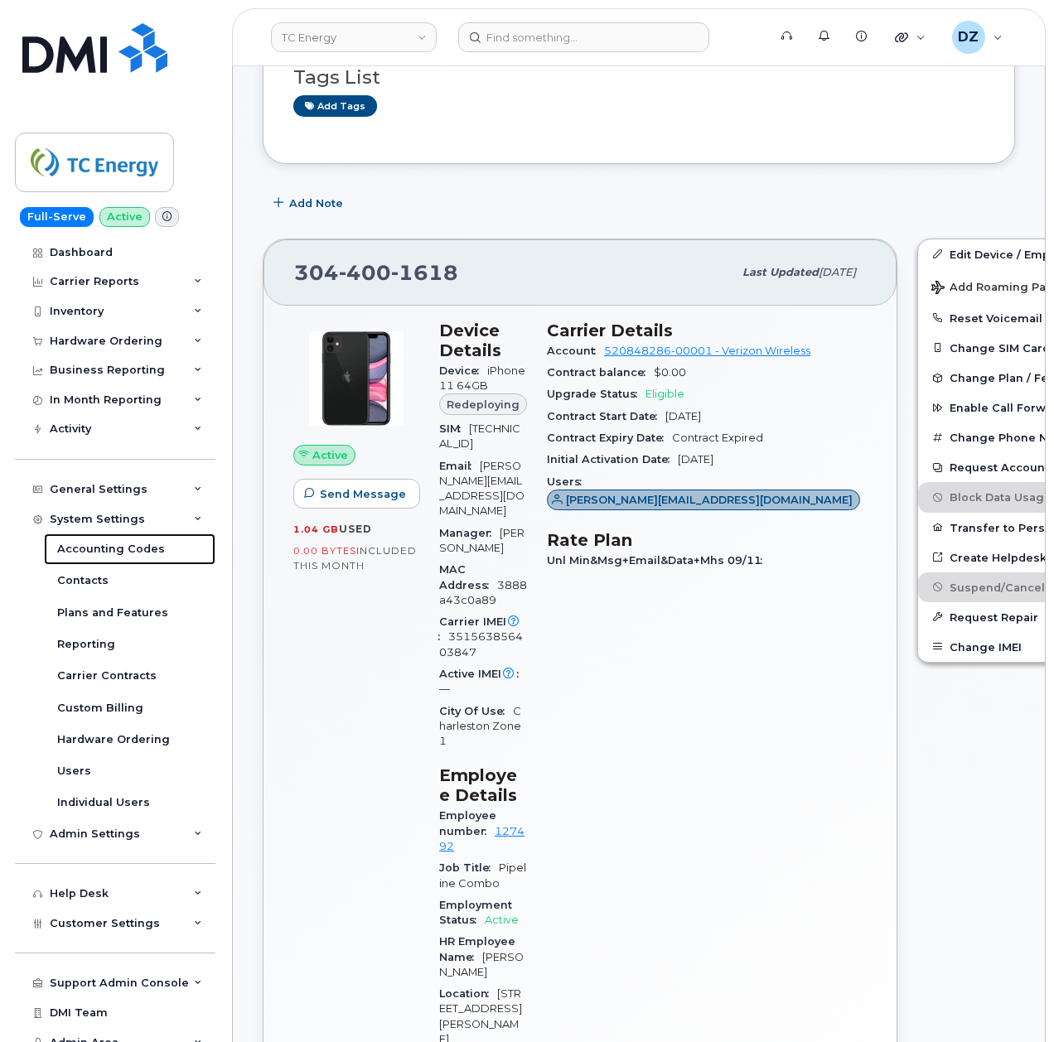
scroll to position [331, 0]
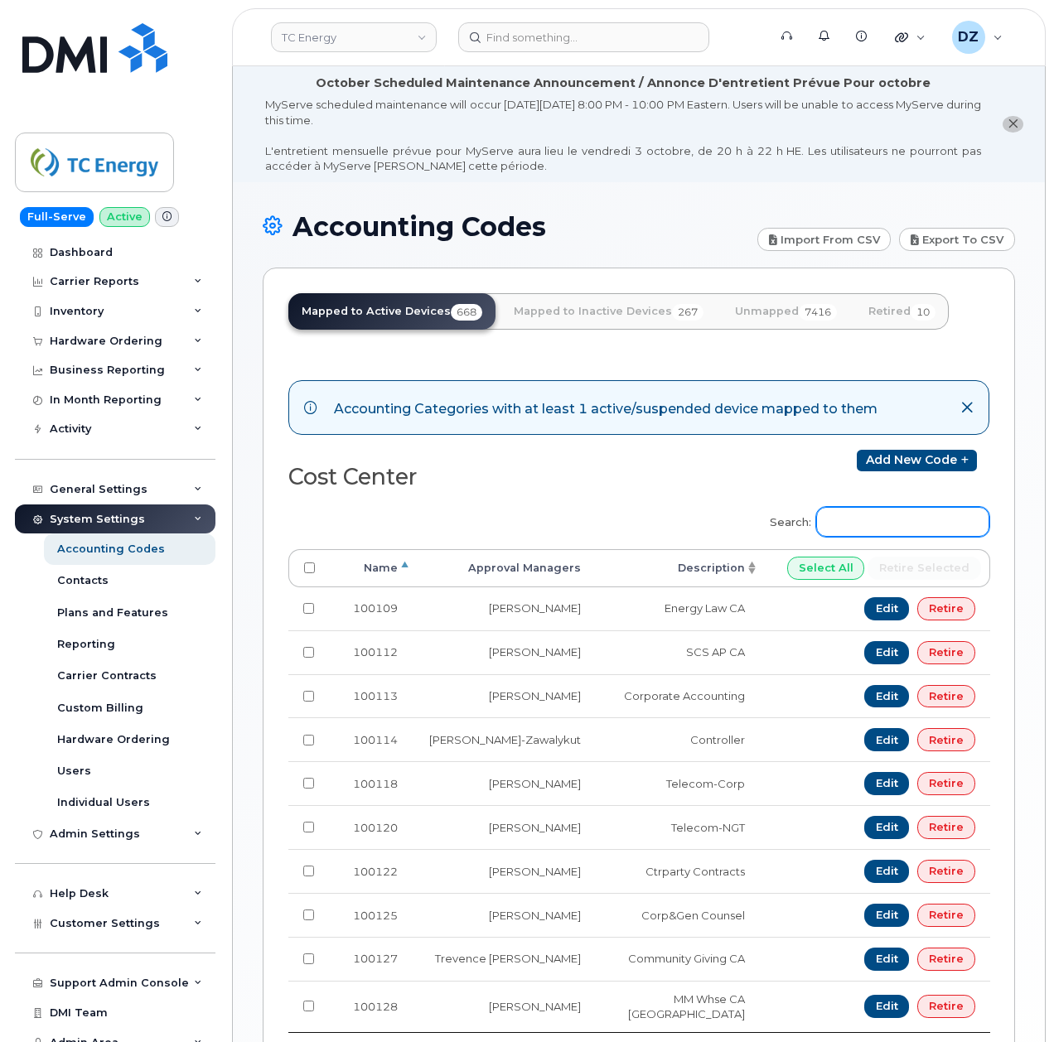
click at [903, 524] on input "Search:" at bounding box center [902, 522] width 173 height 30
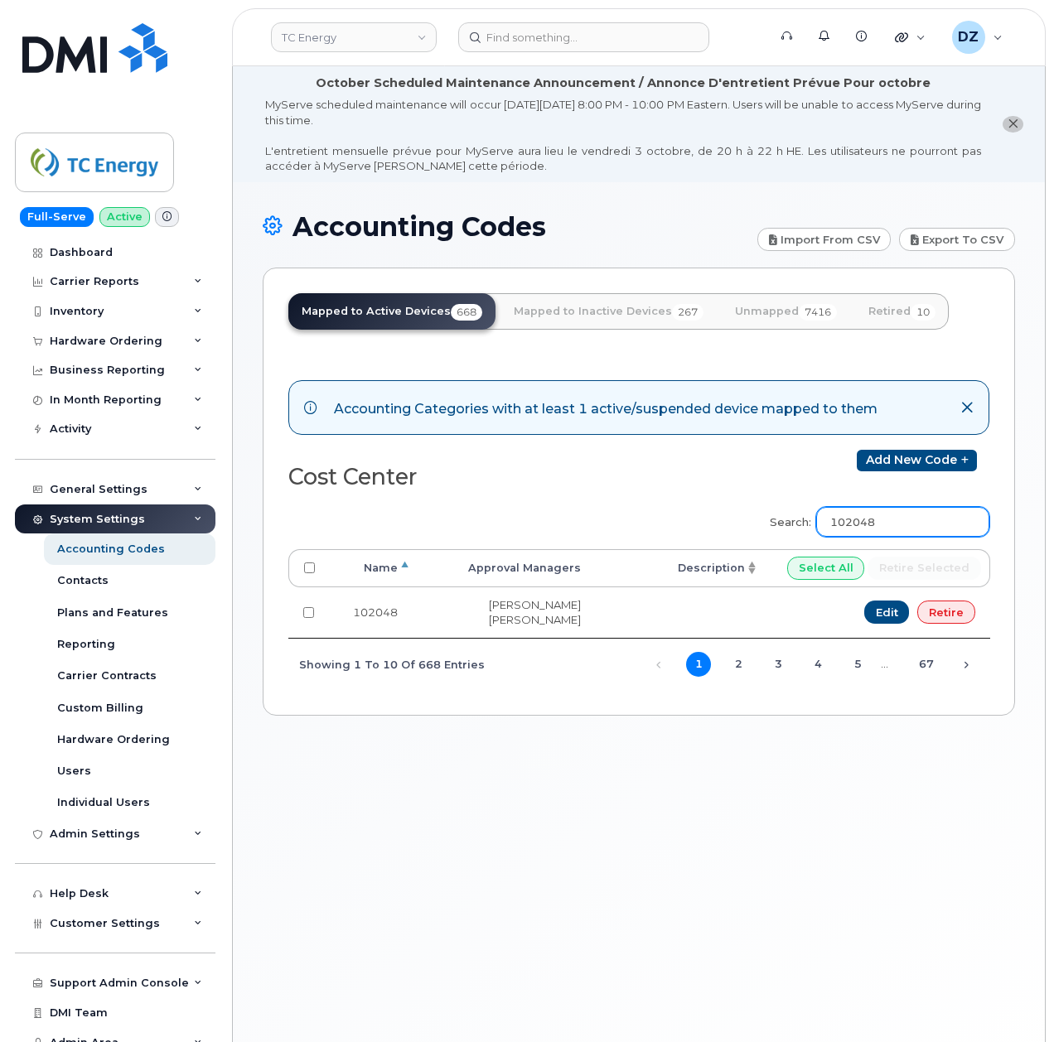
type input "102048"
click at [161, 514] on div "System Settings" at bounding box center [115, 519] width 200 height 30
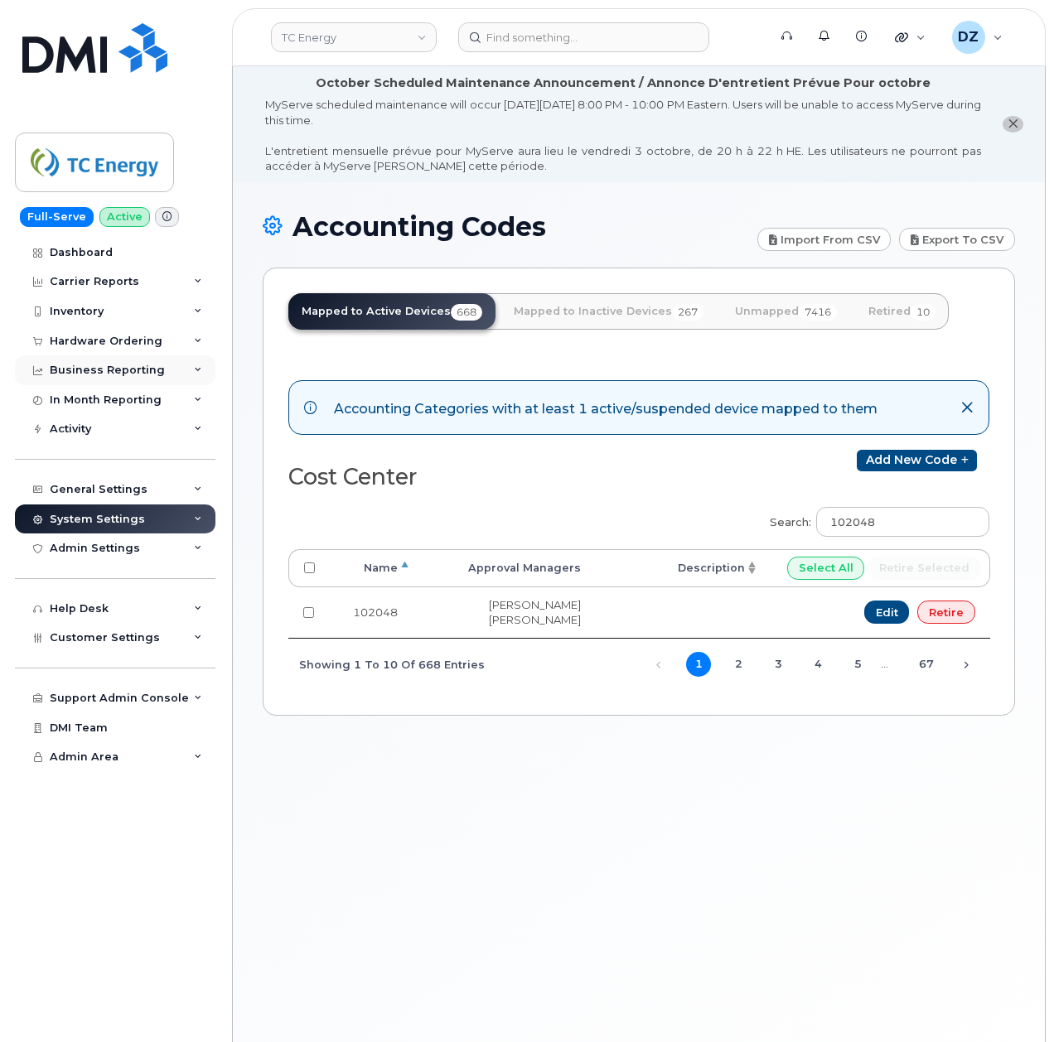
click at [167, 363] on div "Business Reporting" at bounding box center [115, 370] width 200 height 30
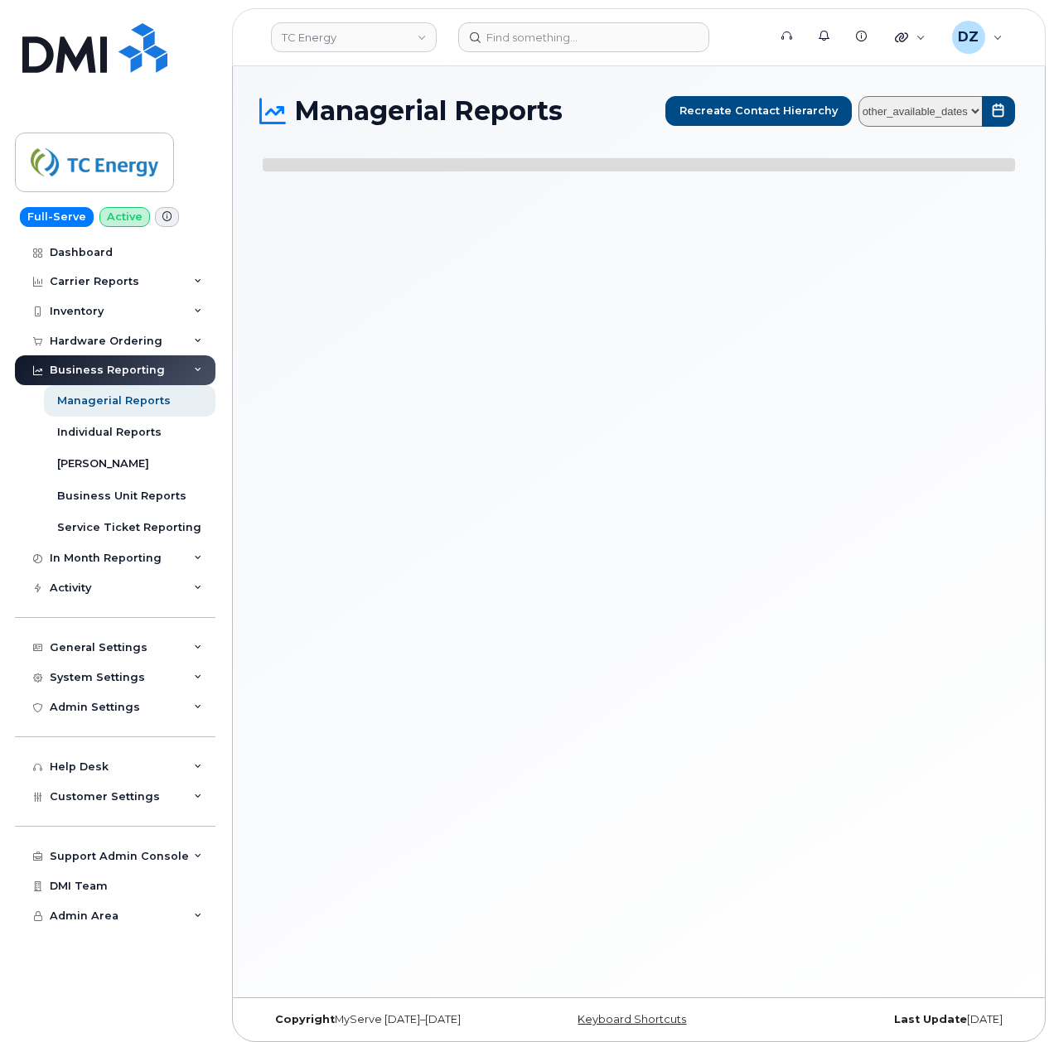
select select
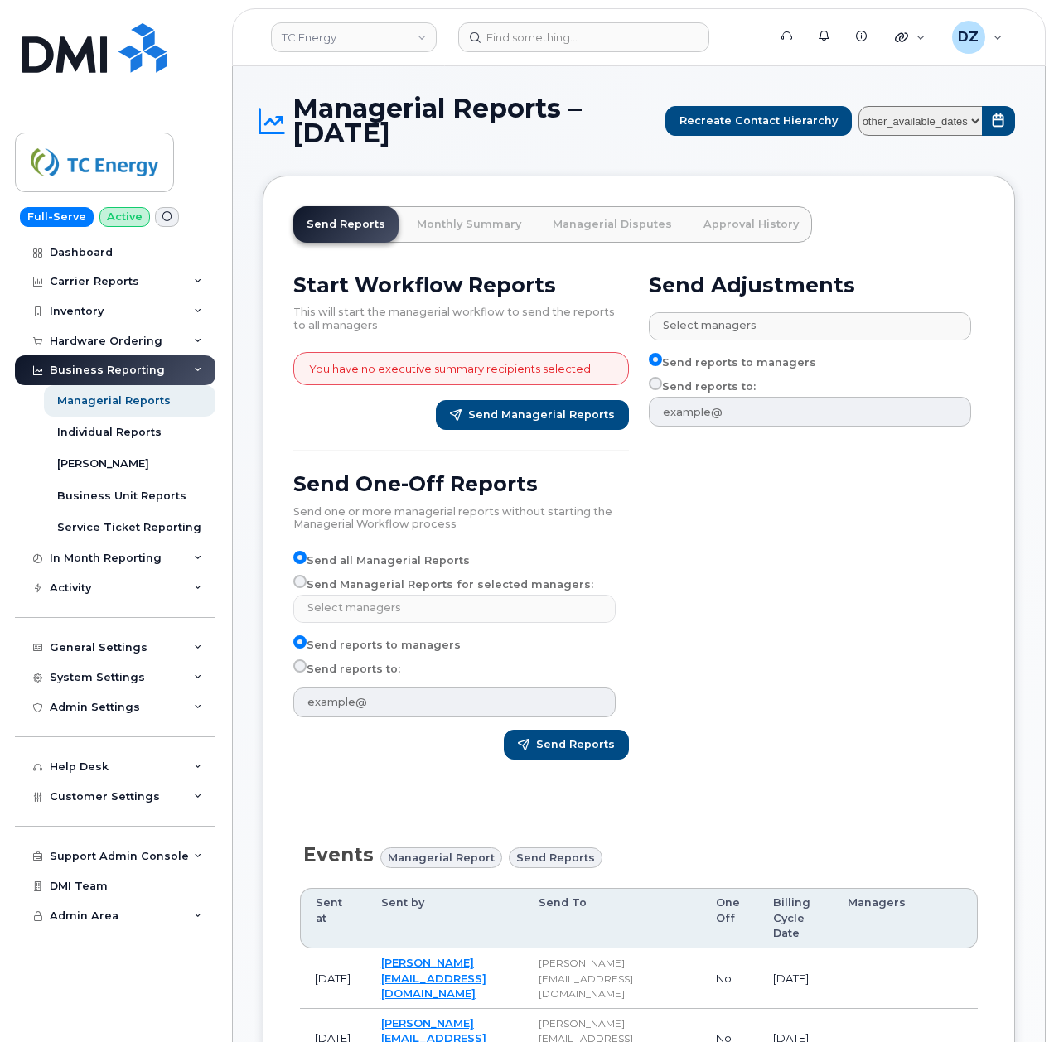
click at [958, 126] on select "other_available_dates January September August July June May April March Februa…" at bounding box center [920, 121] width 124 height 31
select select "/customer/a96a42c8-a90e-489f-b4a8-8a2d988e56d0/reports/873e5646-7888-11f0-9a88-…"
click at [858, 106] on select "other_available_dates January September August July June May April March Februa…" at bounding box center [920, 121] width 124 height 31
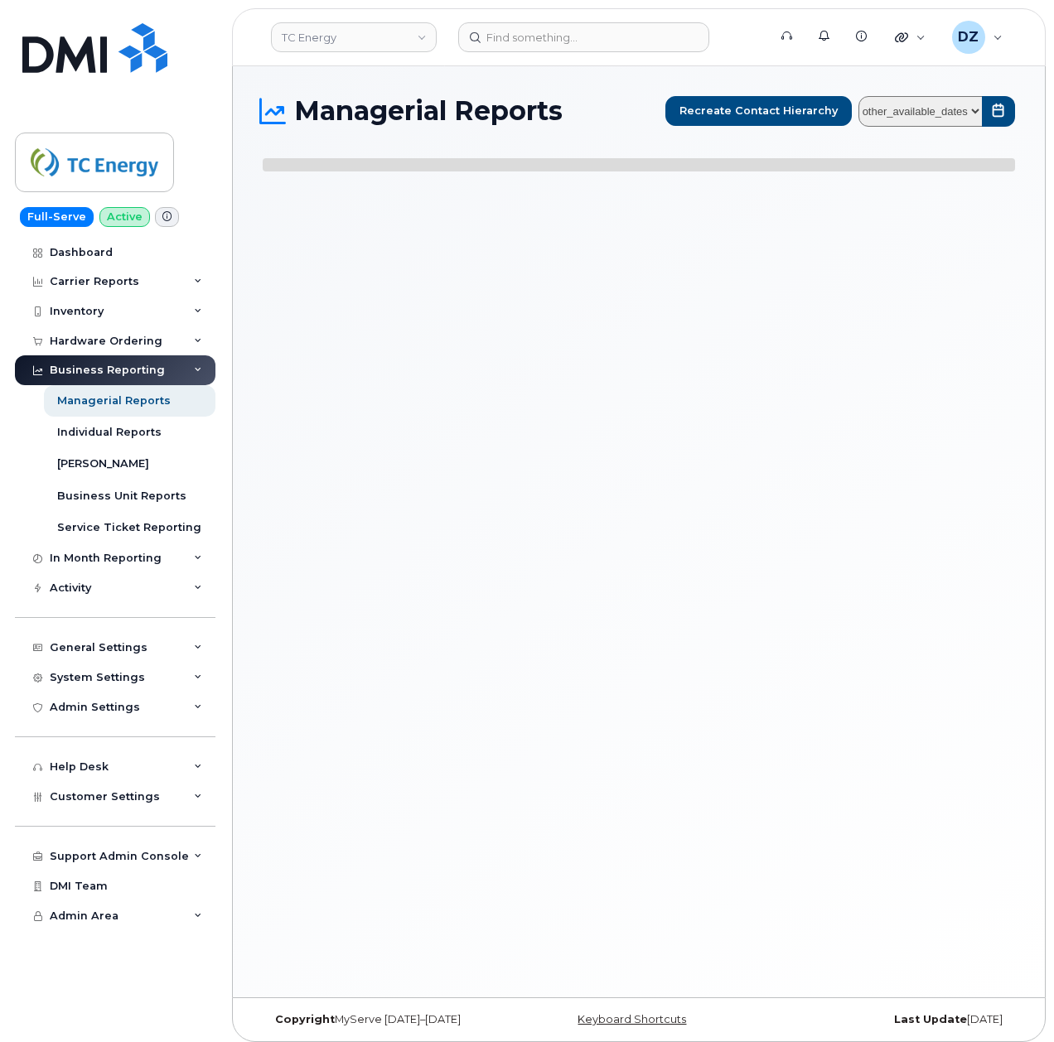
select select
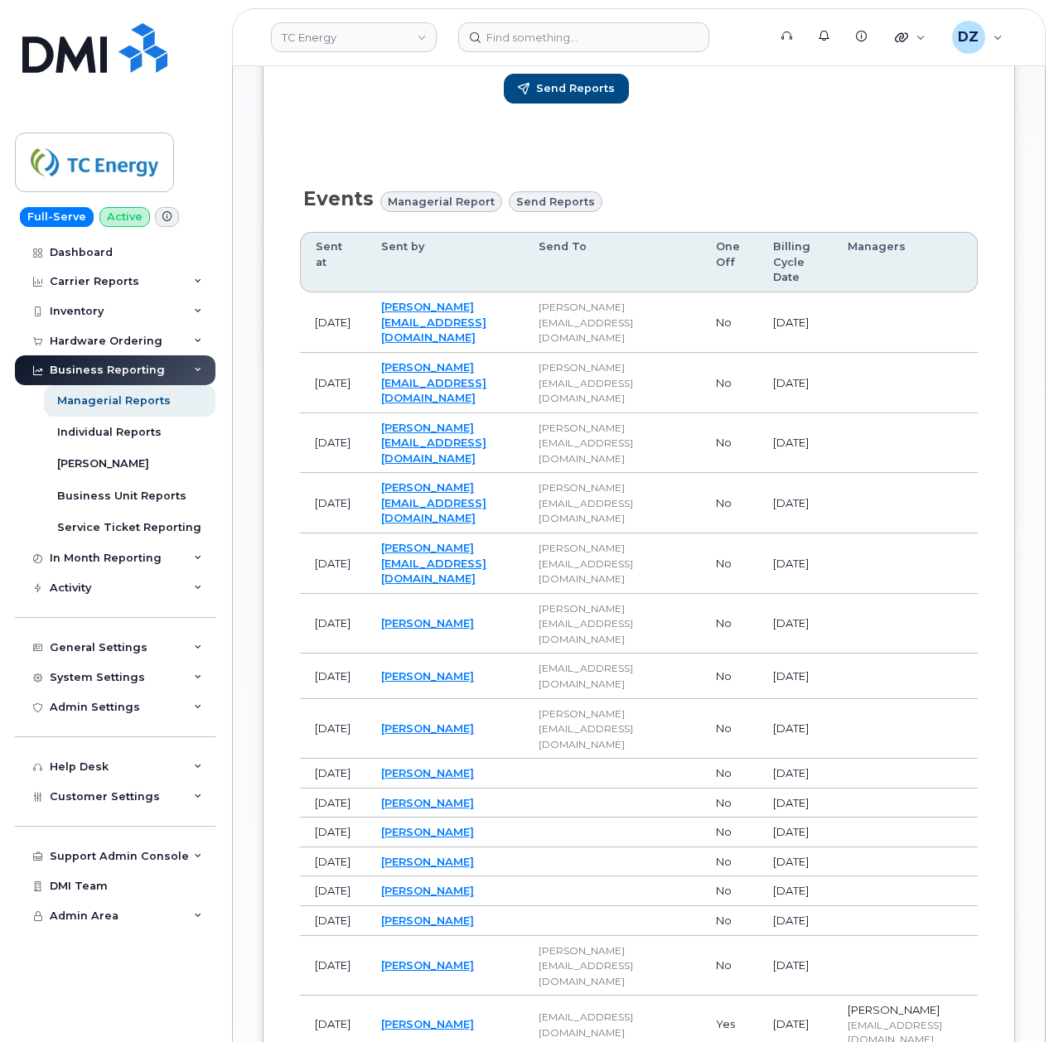
scroll to position [773, 0]
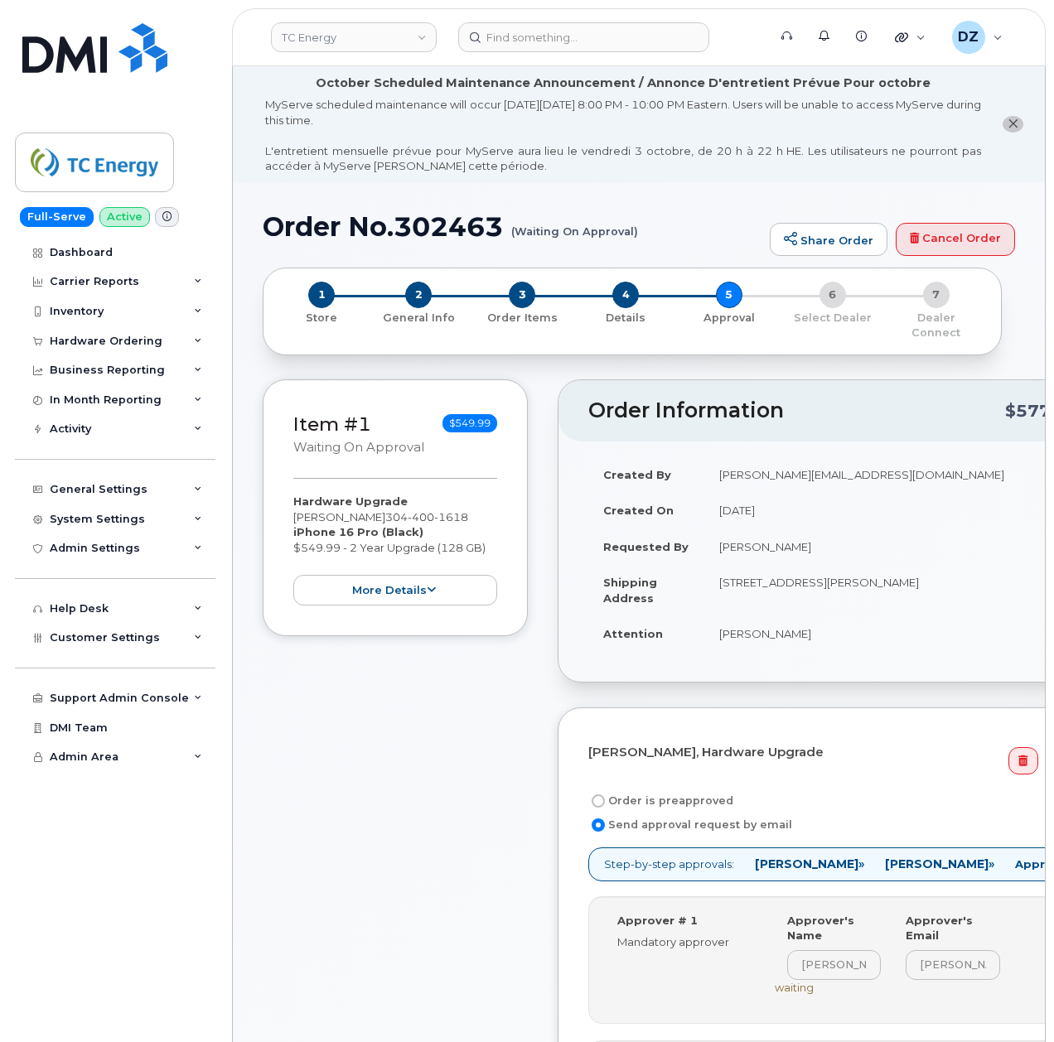
scroll to position [110, 0]
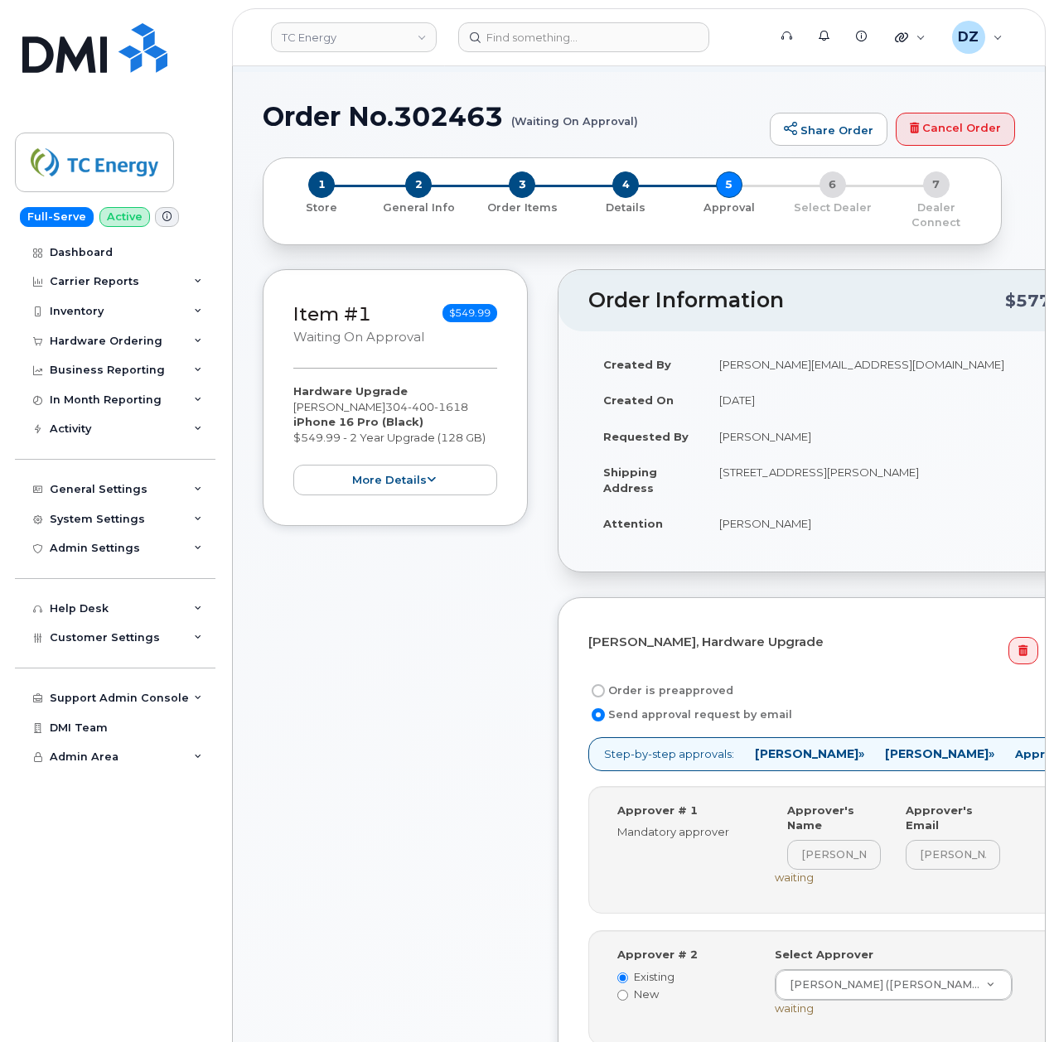
click at [495, 618] on div "Item #1 Waiting On Approval $549.99 Hardware Upgrade Jesse Matheny 304 400 1618…" at bounding box center [395, 739] width 265 height 940
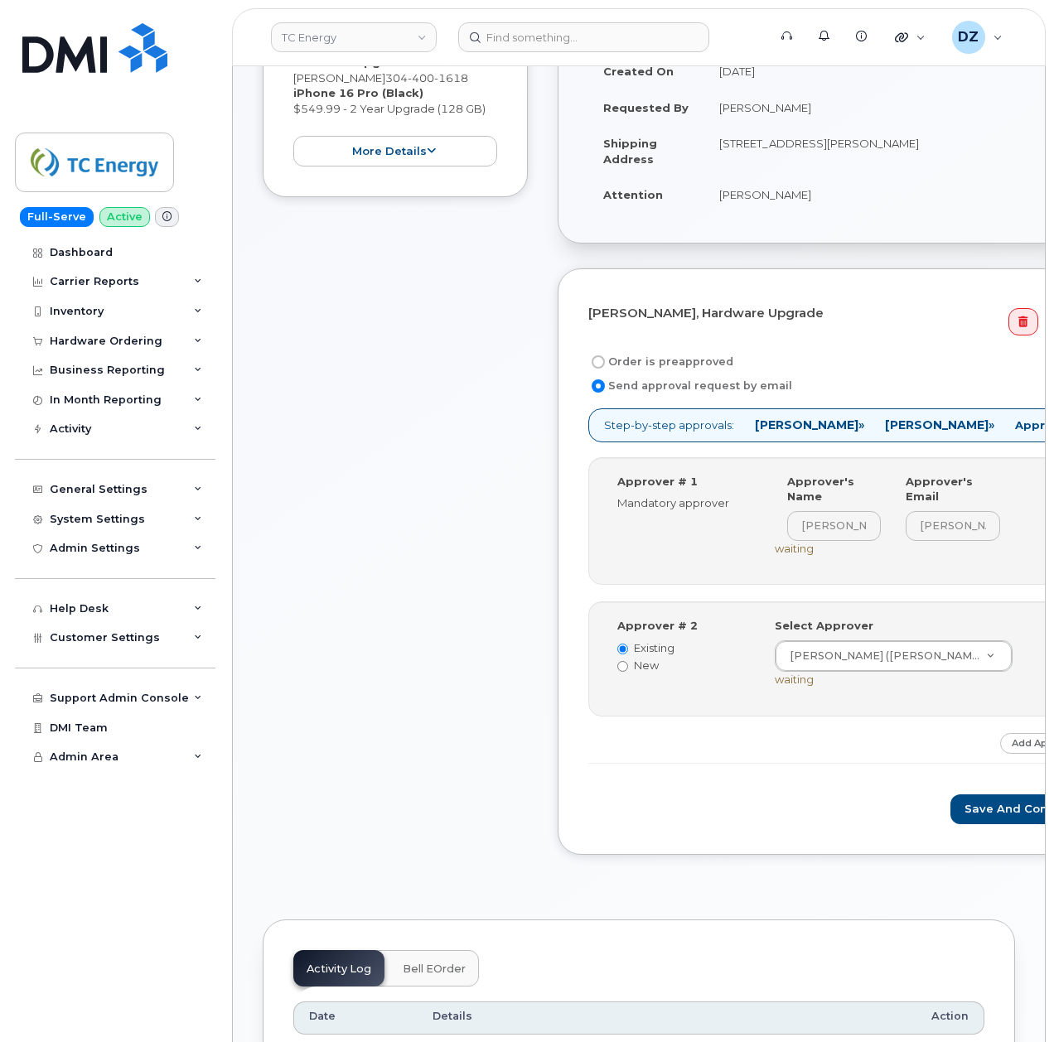
scroll to position [442, 0]
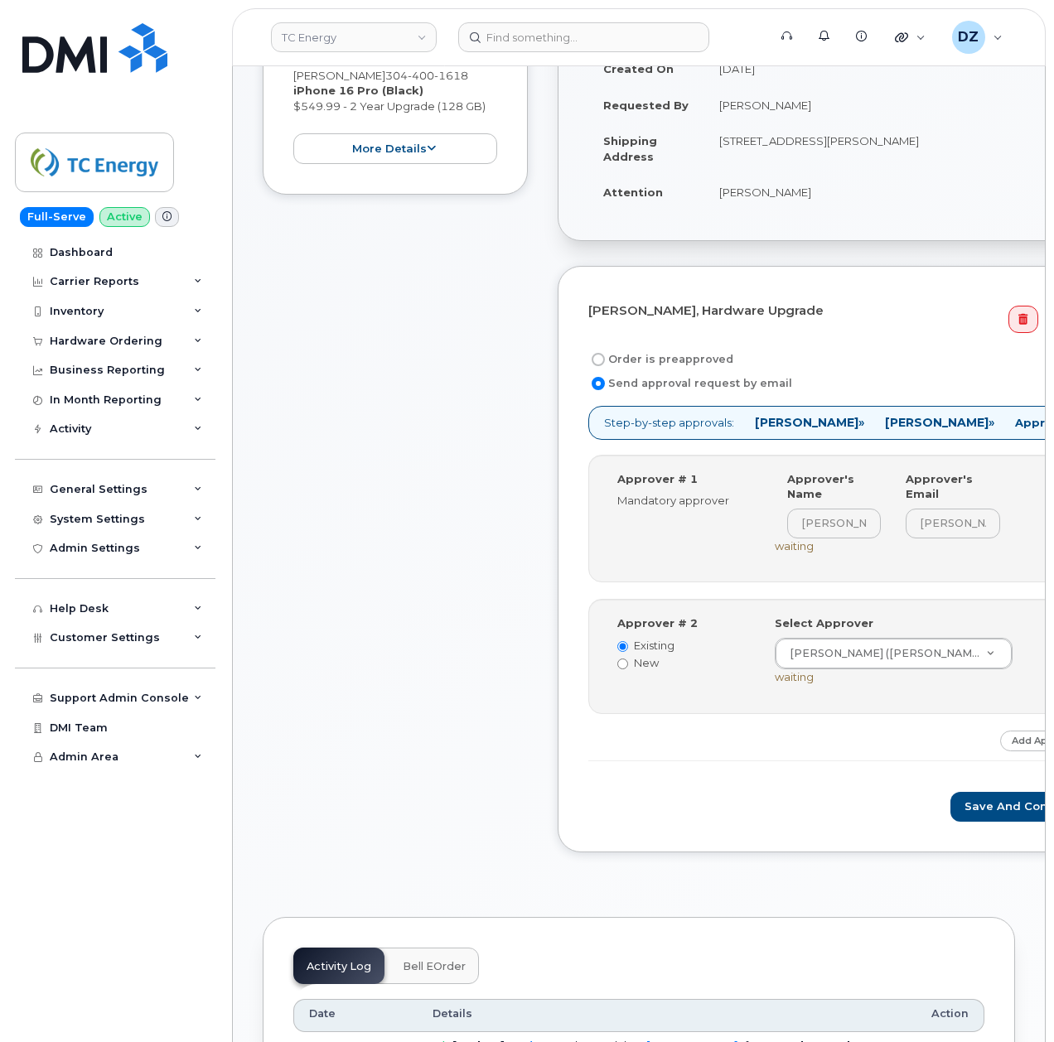
click at [1053, 654] on icon at bounding box center [1064, 649] width 9 height 11
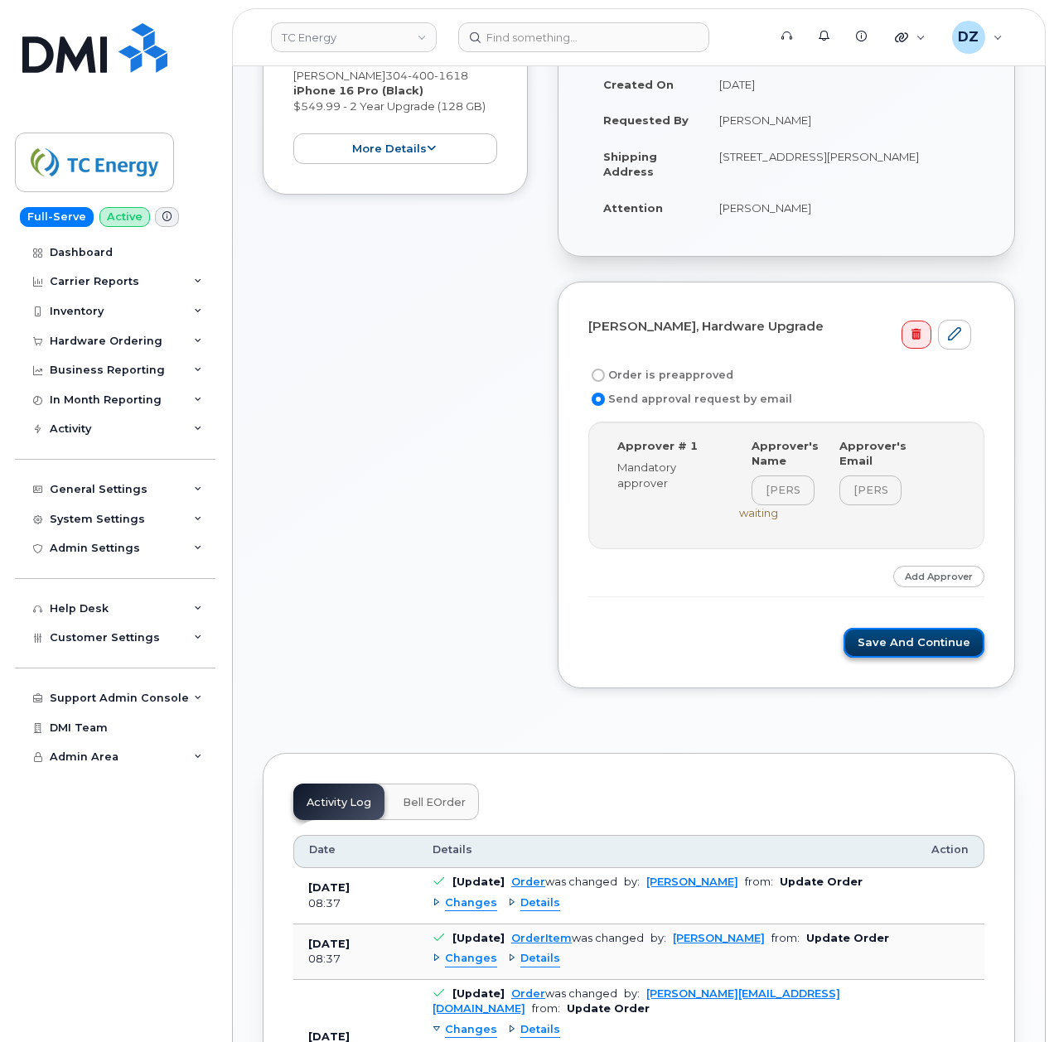
click at [913, 628] on button "Save and Continue" at bounding box center [913, 643] width 141 height 31
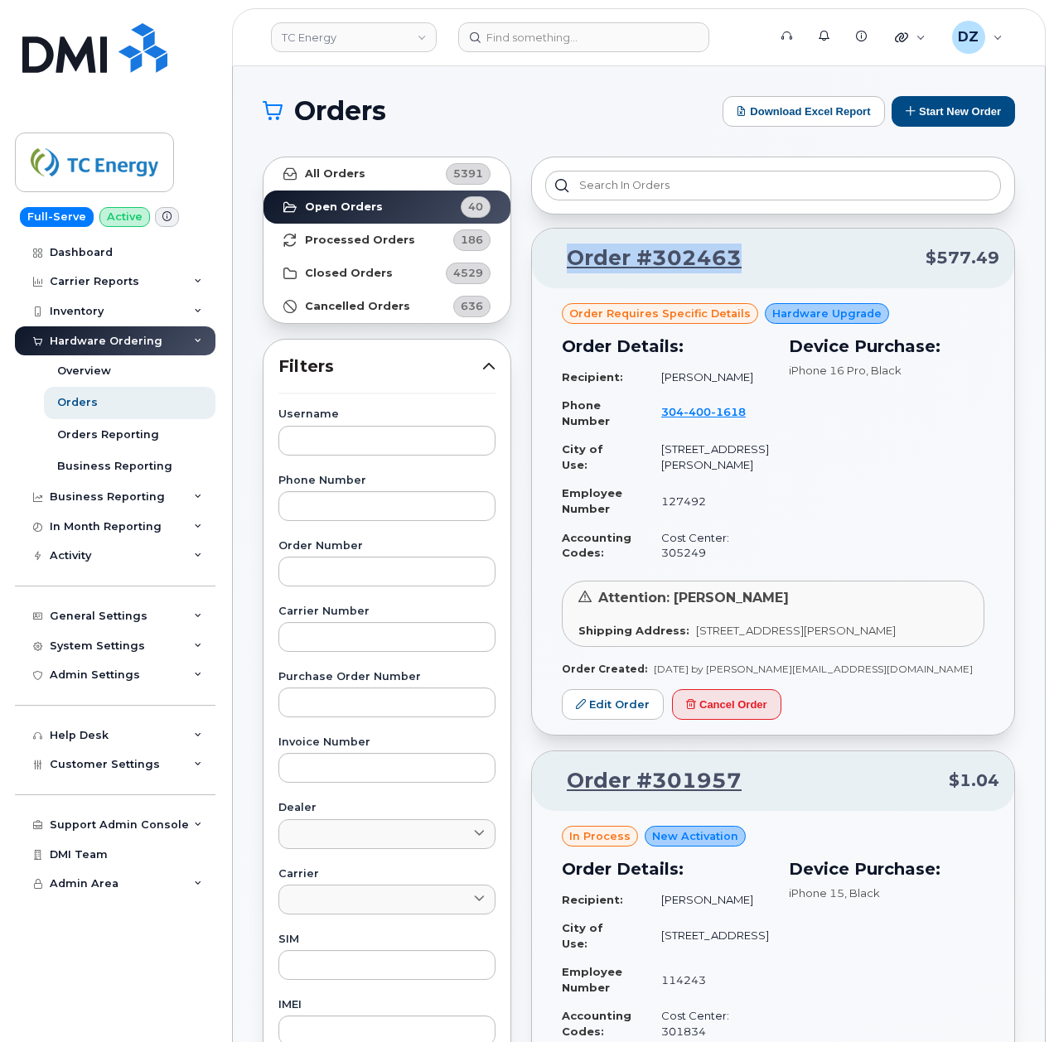
drag, startPoint x: 752, startPoint y: 258, endPoint x: 565, endPoint y: 285, distance: 189.1
click at [565, 285] on div "Order #302463 $577.49" at bounding box center [773, 259] width 482 height 60
copy link "Order #302463"
drag, startPoint x: 335, startPoint y: 570, endPoint x: 345, endPoint y: 567, distance: 10.2
click at [335, 570] on input "text" at bounding box center [386, 572] width 217 height 30
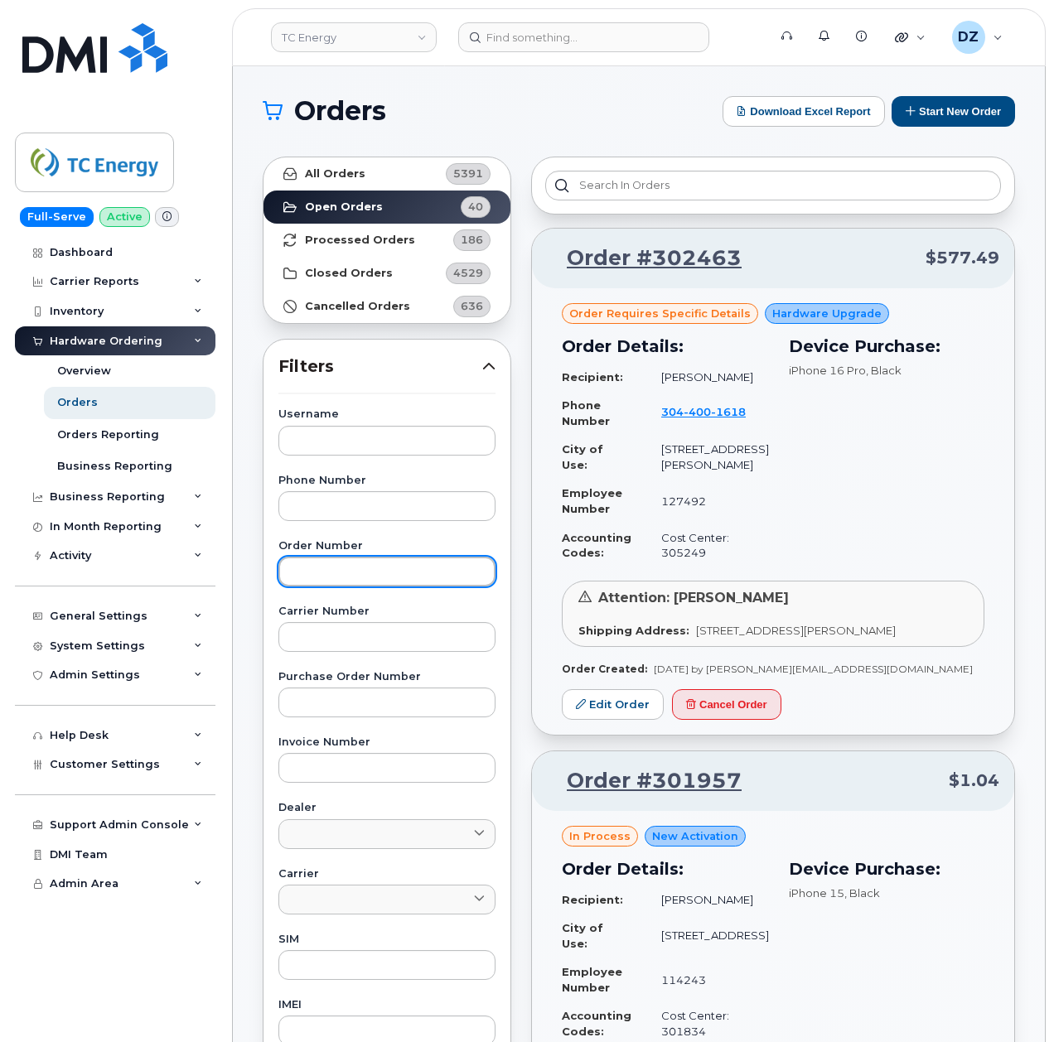
paste input "302368"
type input "302368"
click at [378, 176] on link "All Orders 5391" at bounding box center [386, 173] width 247 height 33
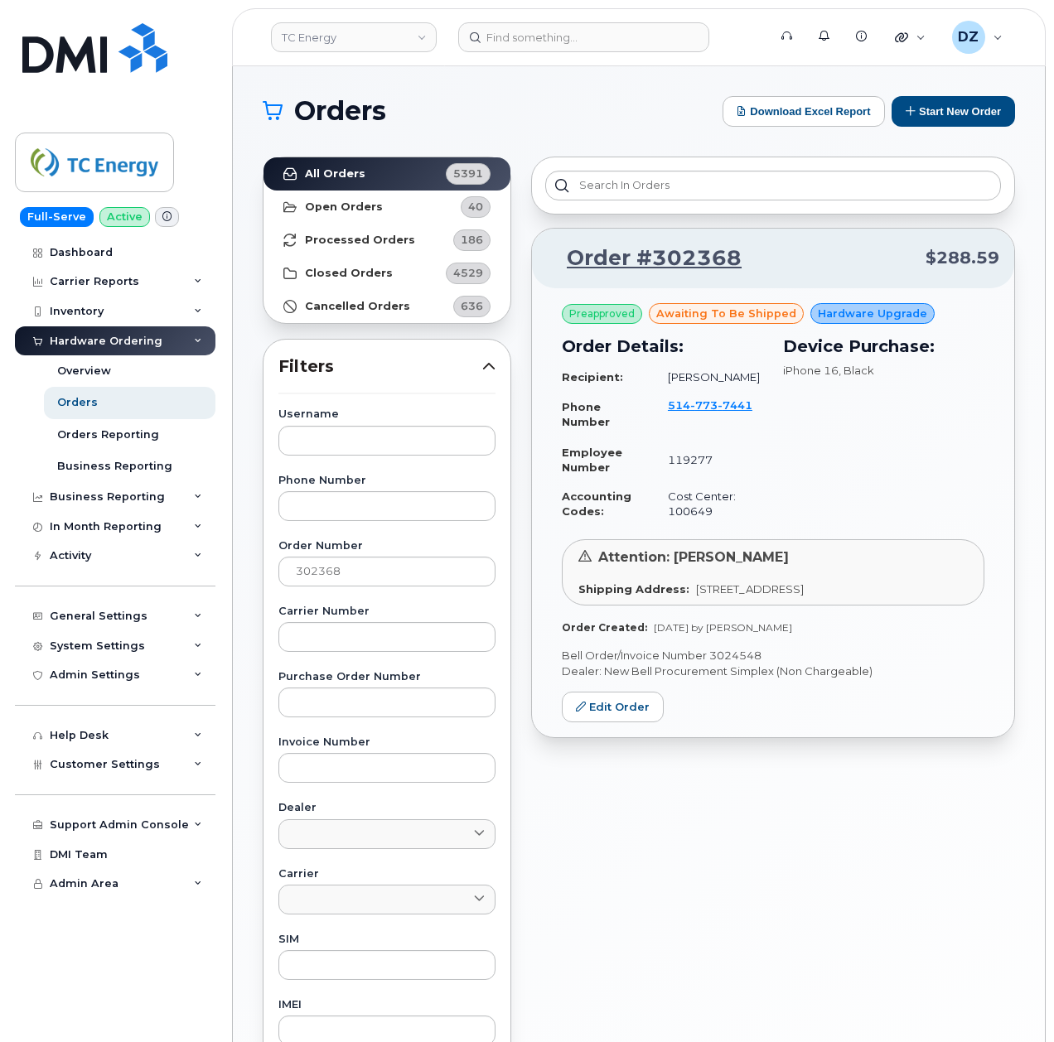
click at [747, 658] on p "Bell Order/Invoice Number 3024548" at bounding box center [773, 656] width 422 height 16
copy p "3024548"
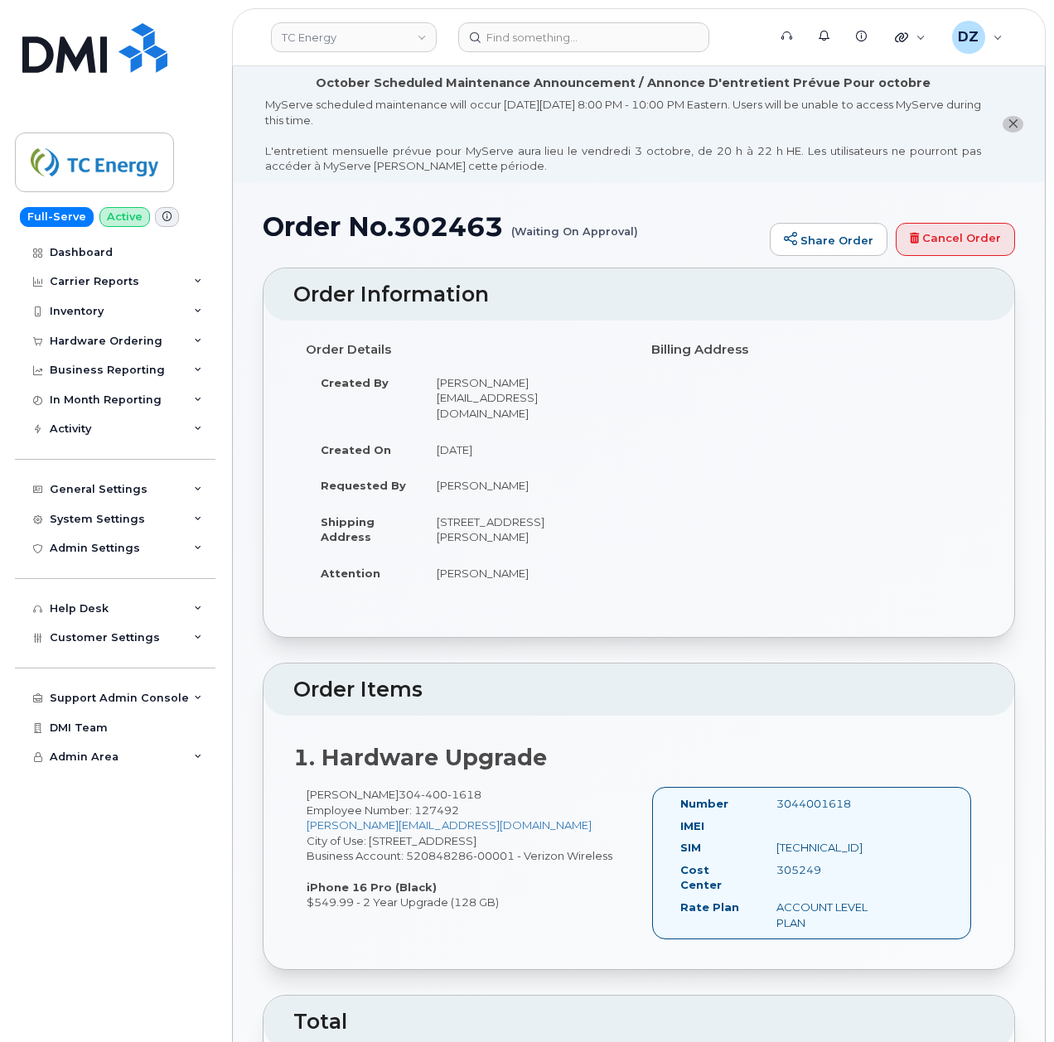
click at [398, 788] on span "[PHONE_NUMBER]" at bounding box center [439, 794] width 83 height 13
copy span "[PHONE_NUMBER]"
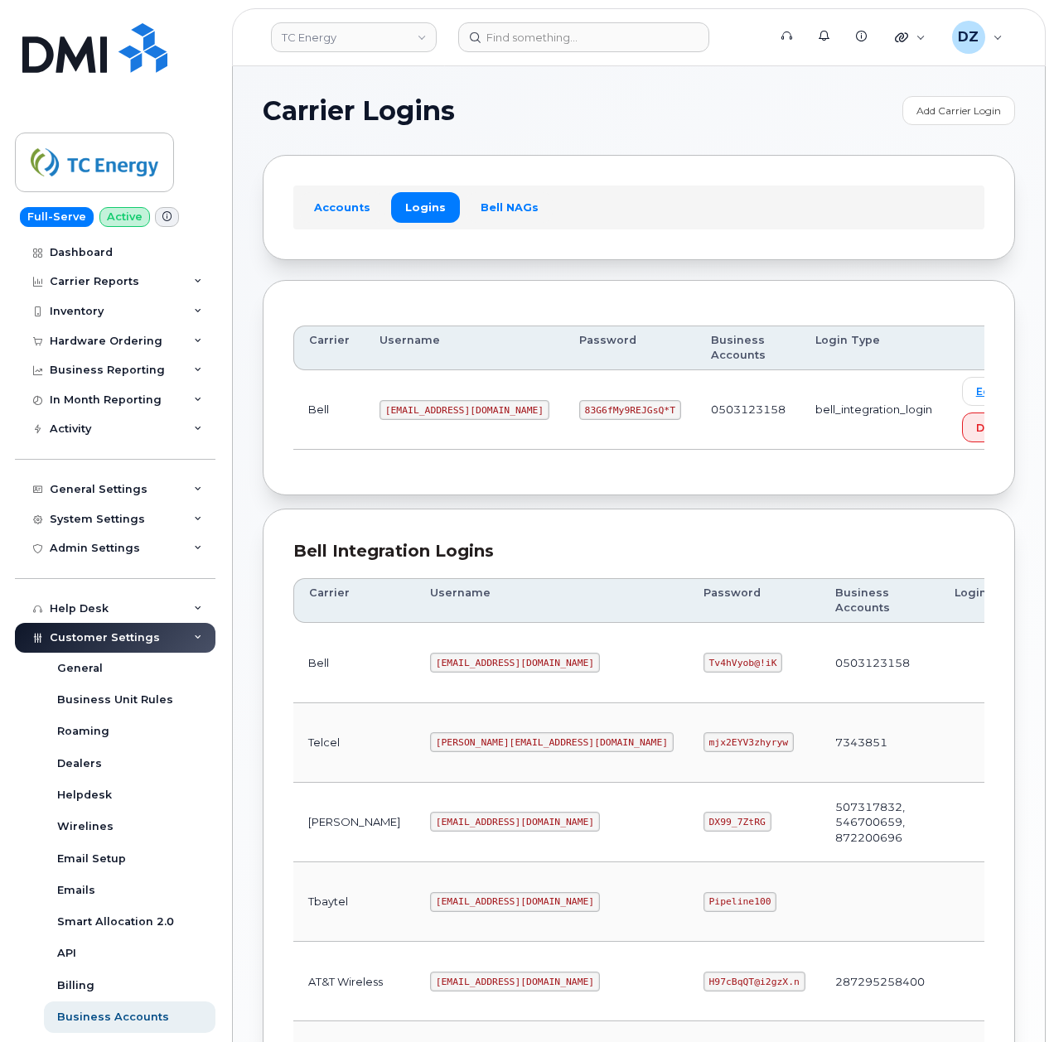
scroll to position [331, 0]
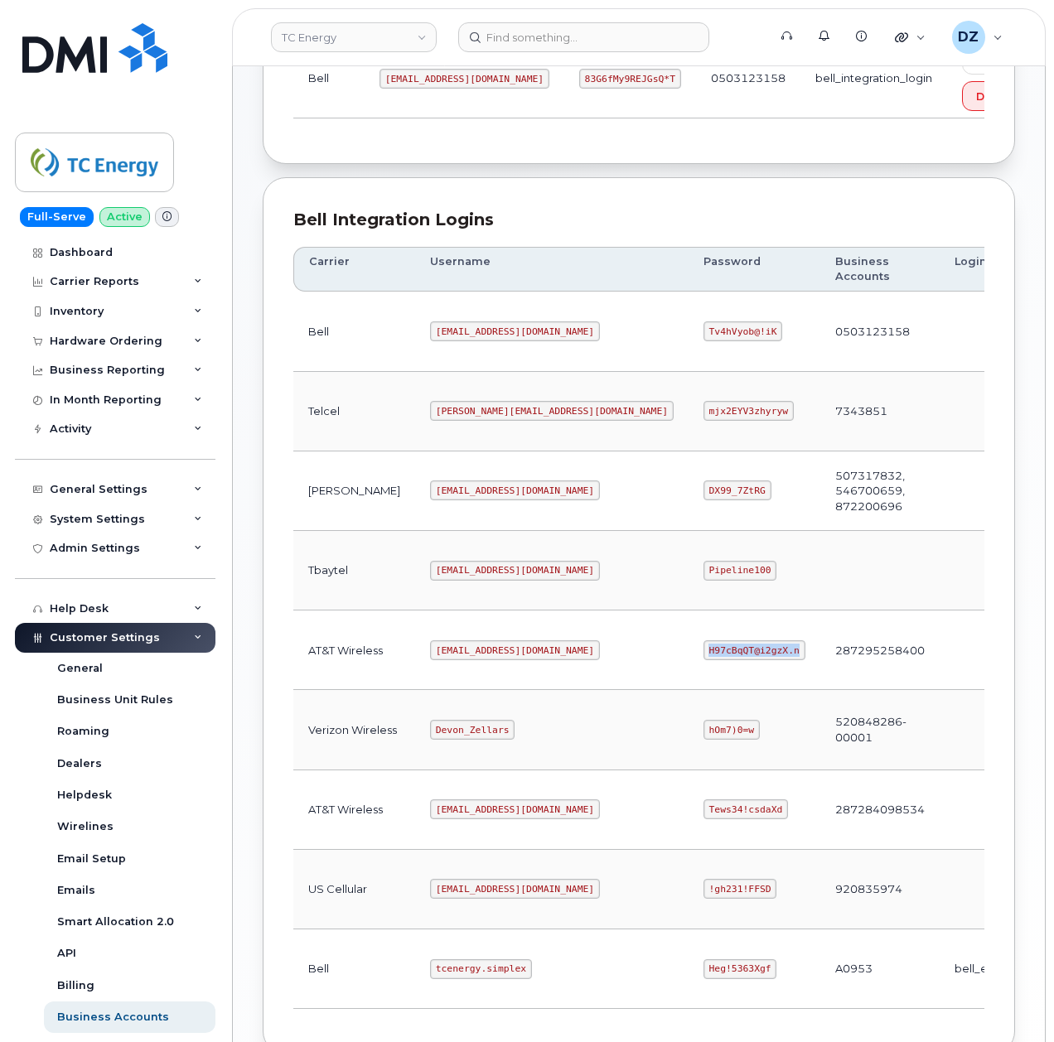
click at [430, 979] on code "tcenergy.simplex" at bounding box center [481, 969] width 102 height 20
click at [448, 978] on code "tcenergy.simplex" at bounding box center [481, 969] width 102 height 20
copy code "tcenergy.simplex"
click at [703, 979] on code "Heg!5363Xgf" at bounding box center [740, 969] width 74 height 20
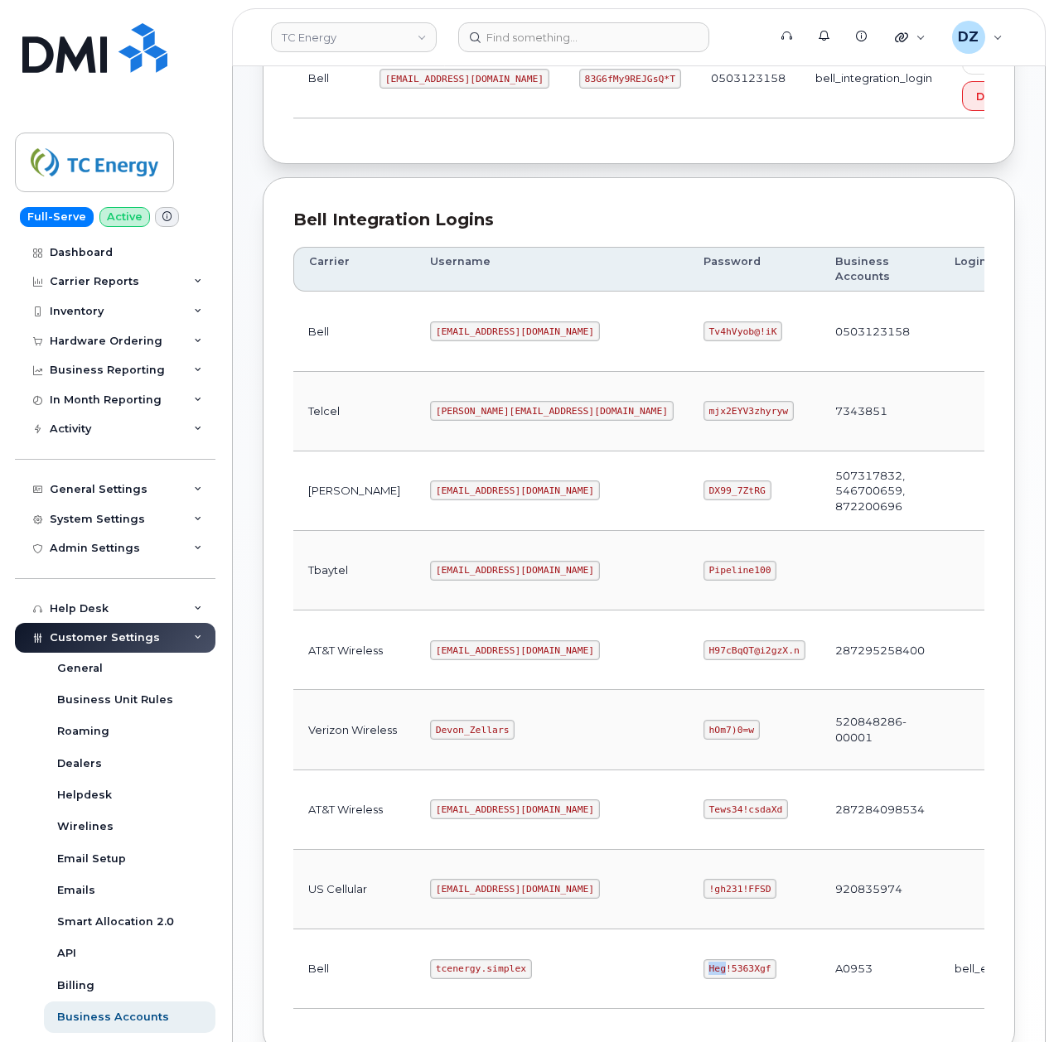
click at [703, 979] on code "Heg!5363Xgf" at bounding box center [740, 969] width 74 height 20
copy code "Heg!5363Xgf"
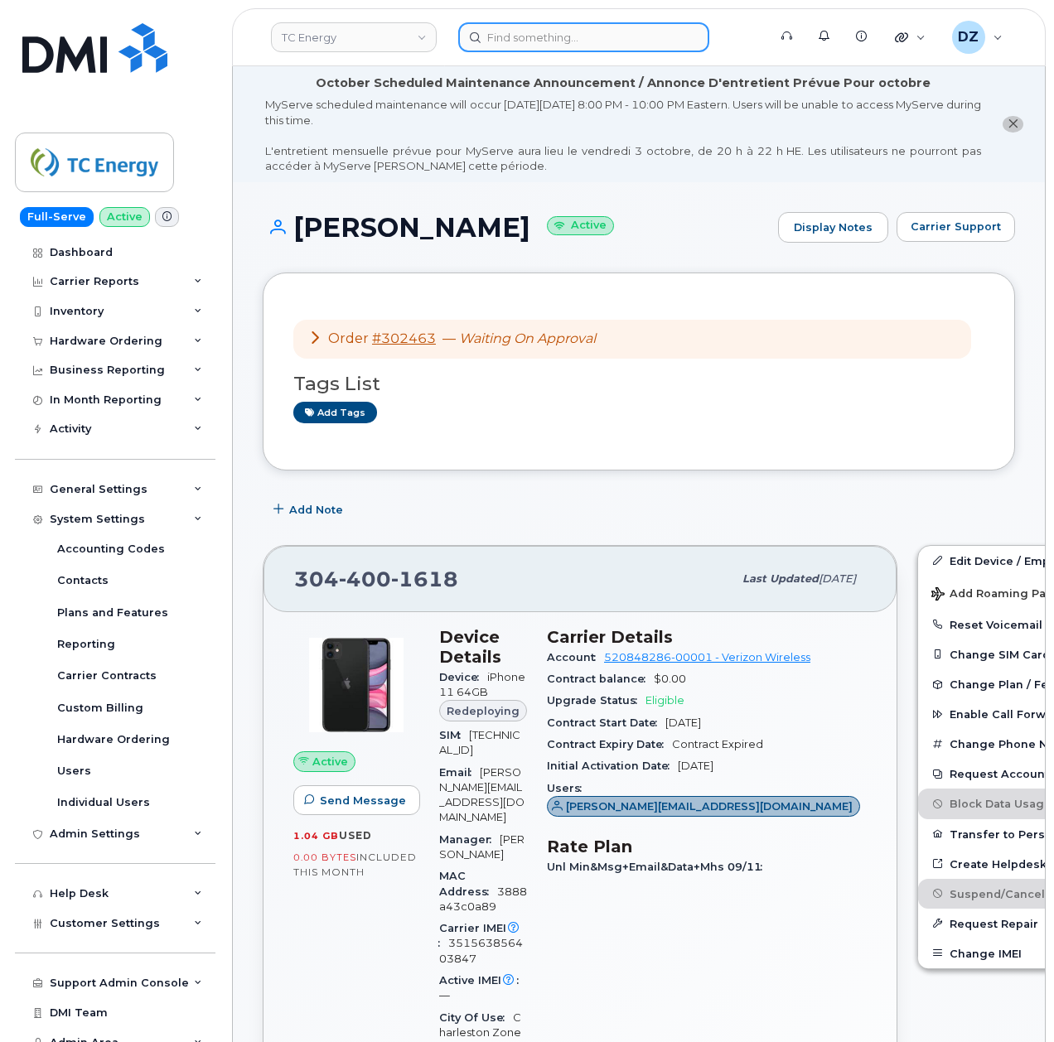
scroll to position [331, 0]
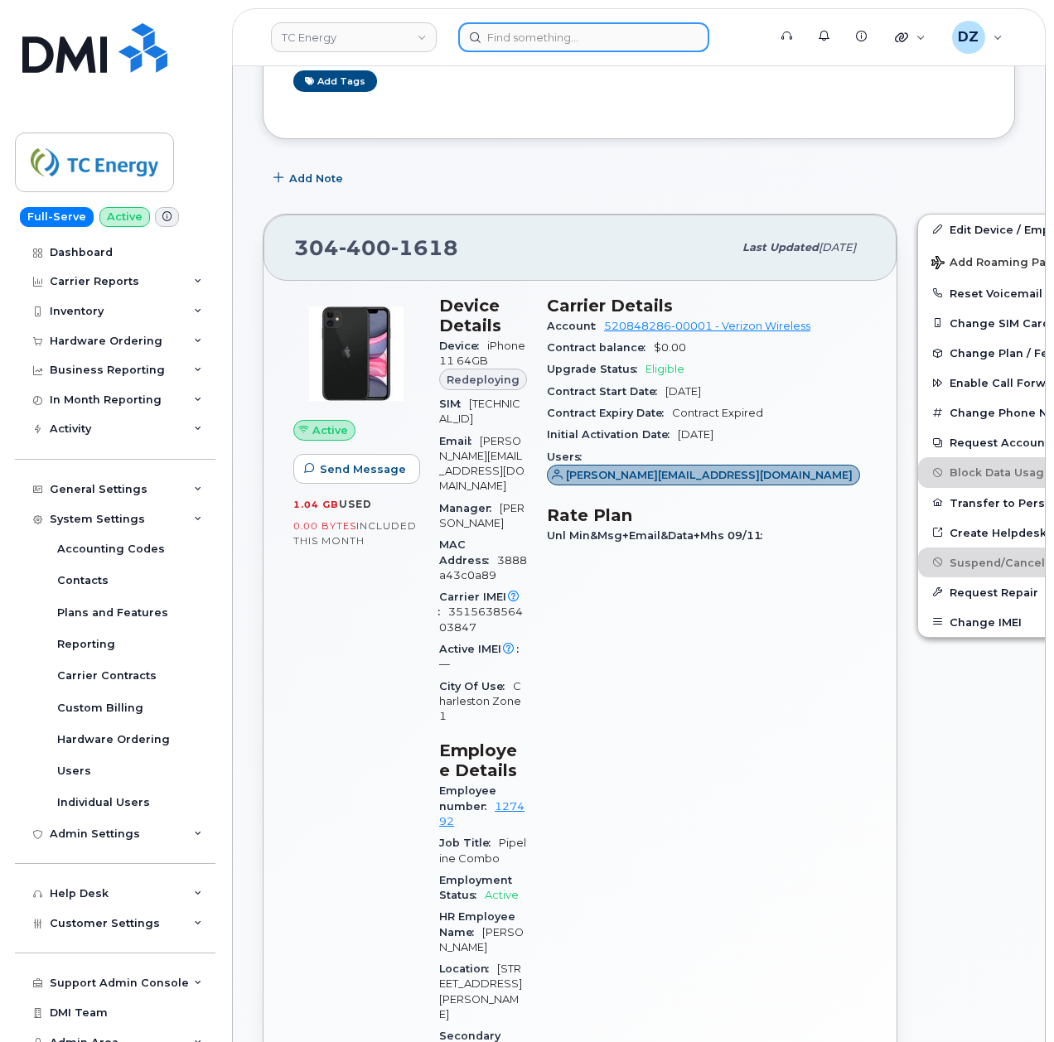
click at [524, 35] on input at bounding box center [583, 37] width 251 height 30
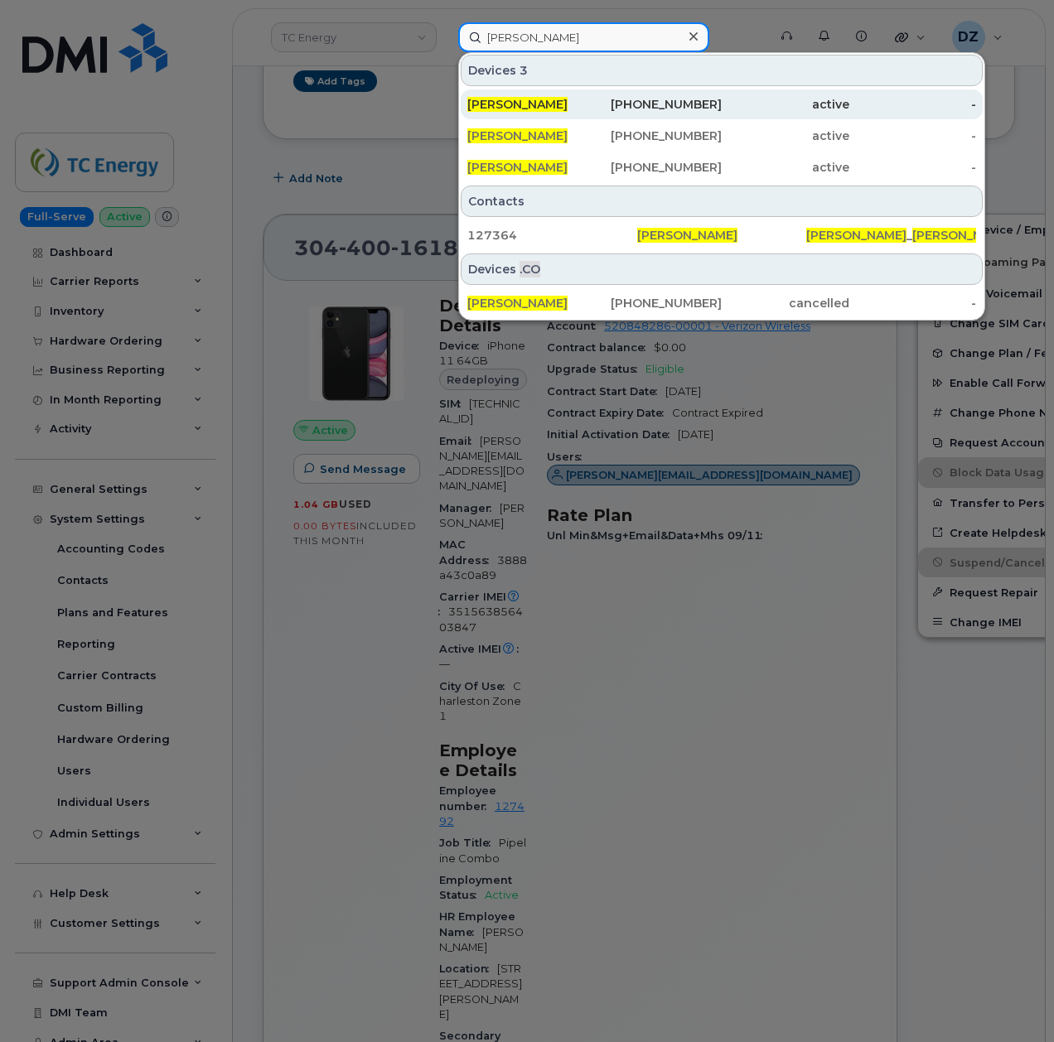
type input "Paul Swartz"
click at [558, 94] on div "PAUL SWARTZ" at bounding box center [531, 104] width 128 height 30
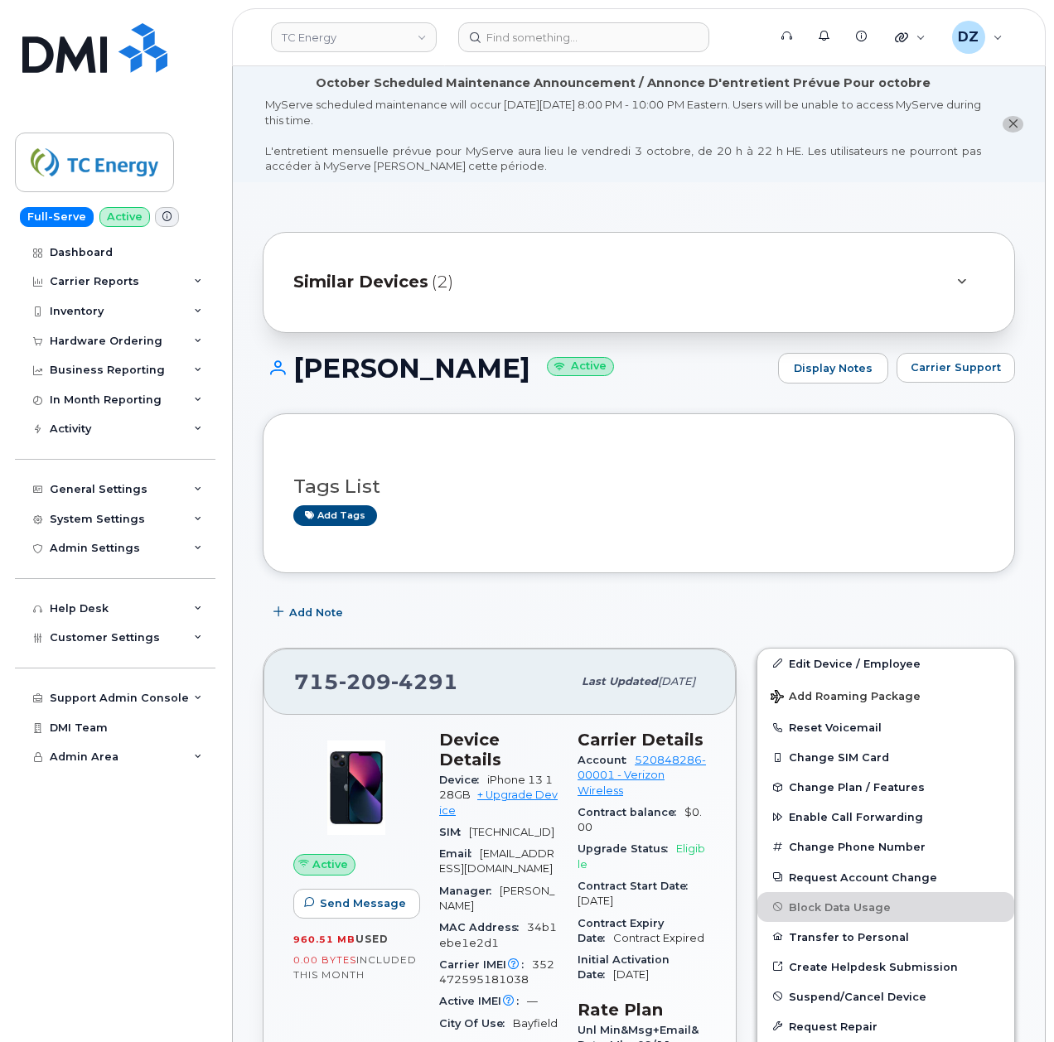
click at [427, 282] on div "Similar Devices (2)" at bounding box center [615, 283] width 644 height 40
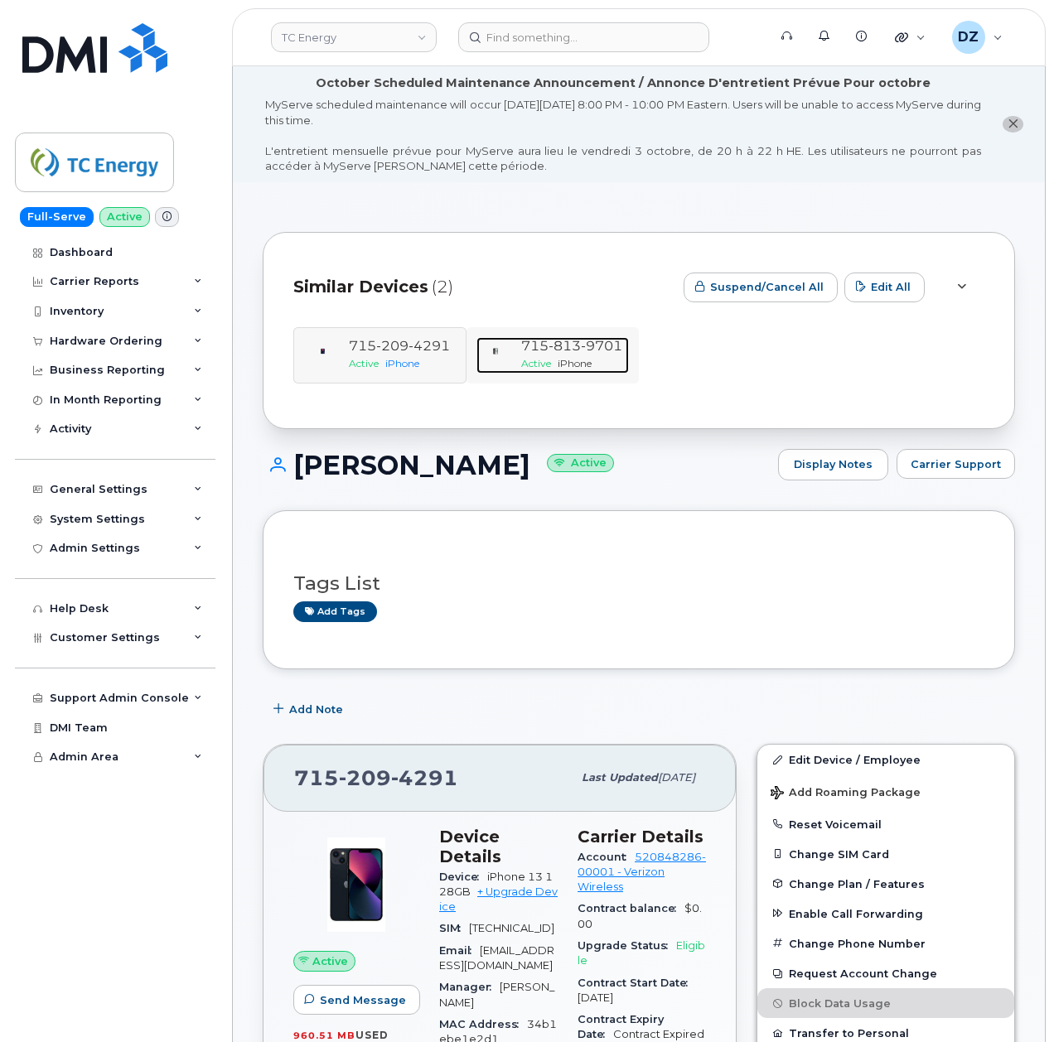
click at [543, 352] on span "715 813 9701" at bounding box center [571, 346] width 101 height 16
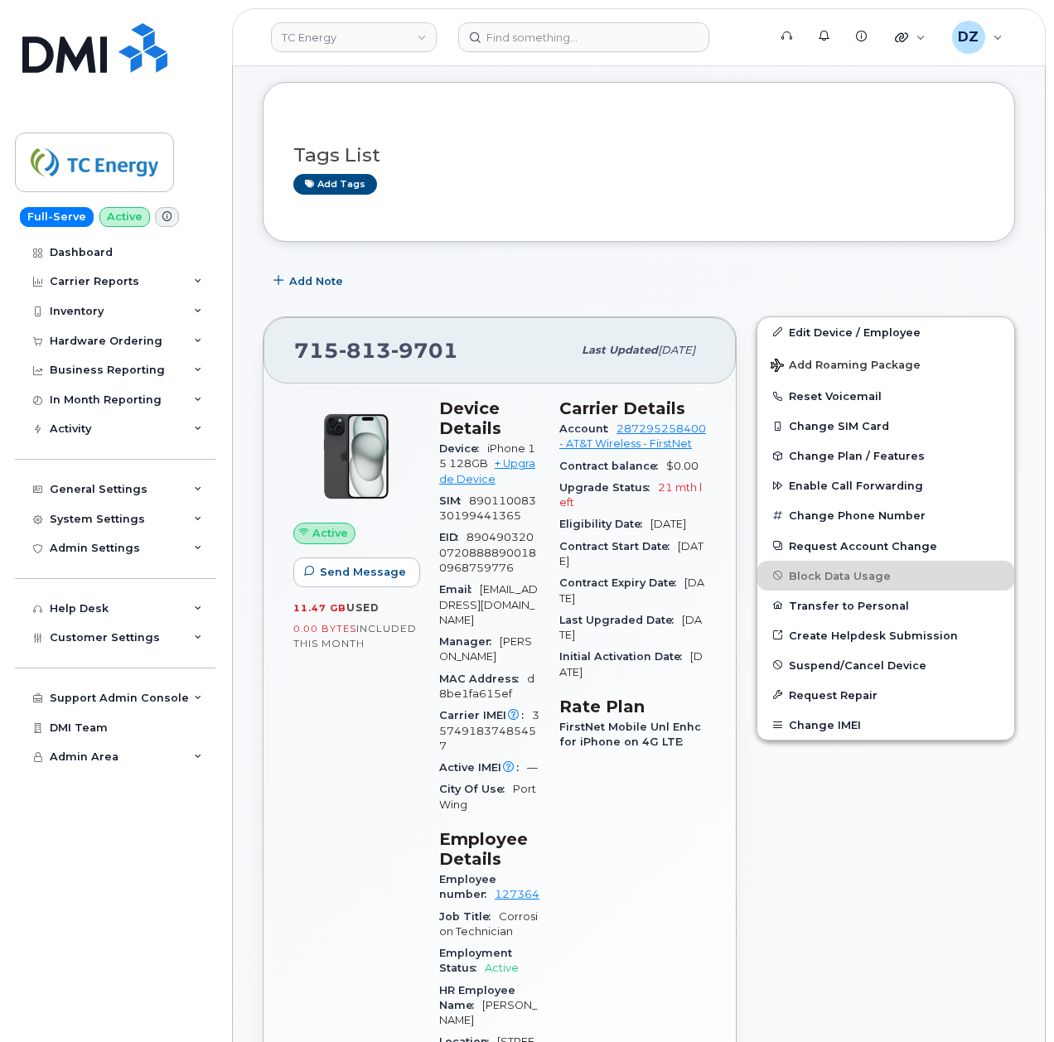
scroll to position [442, 0]
